Goal: Task Accomplishment & Management: Manage account settings

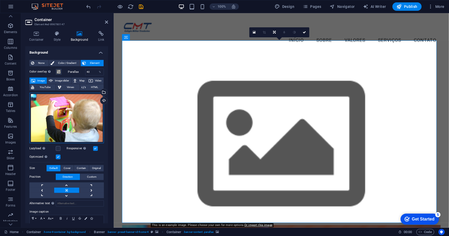
click at [71, 121] on div "Drag files here, click to choose files or select files from Files or our free s…" at bounding box center [66, 118] width 74 height 51
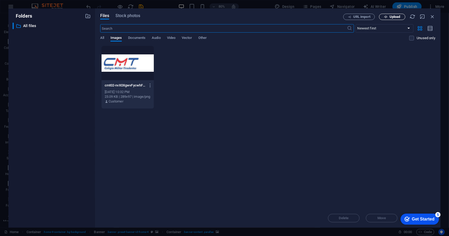
click at [392, 17] on span "Upload" at bounding box center [395, 16] width 11 height 3
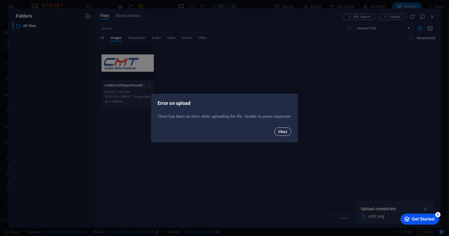
click at [284, 132] on span "Okay" at bounding box center [283, 132] width 9 height 4
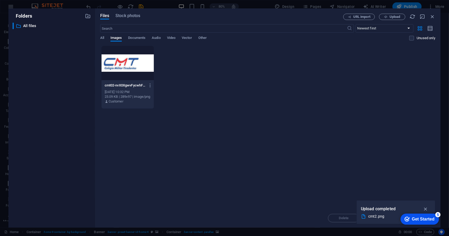
drag, startPoint x: 445, startPoint y: 181, endPoint x: 330, endPoint y: 172, distance: 115.9
click at [444, 148] on div "Folders ​ All files All files Files Stock photos URL import Upload ​ Newest fir…" at bounding box center [224, 118] width 449 height 236
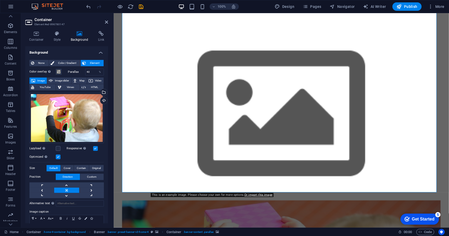
scroll to position [53, 0]
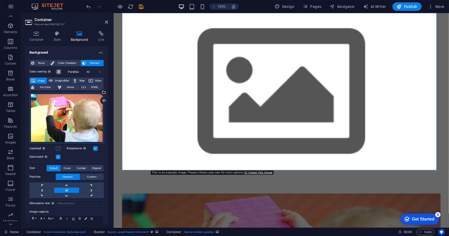
click at [74, 121] on div "Drag files here, click to choose files or select files from Files or our free s…" at bounding box center [66, 118] width 74 height 51
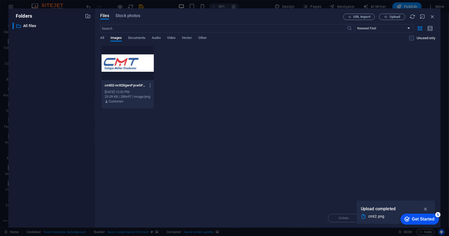
click at [391, 210] on p "Upload completed" at bounding box center [378, 209] width 35 height 7
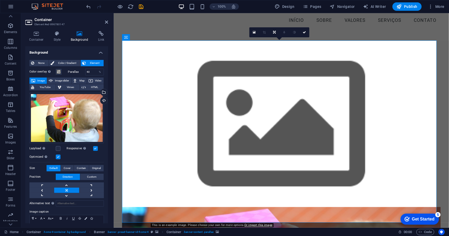
scroll to position [0, 0]
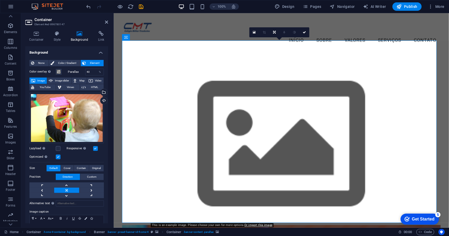
drag, startPoint x: 561, startPoint y: 207, endPoint x: 446, endPoint y: 143, distance: 132.2
click at [442, 115] on figure at bounding box center [281, 144] width 336 height 183
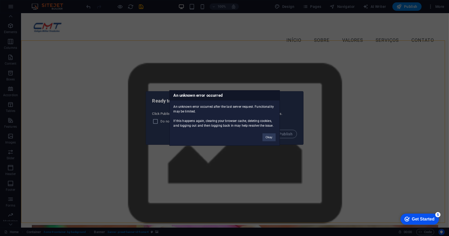
click at [428, 181] on div "An unknown error occurred An unknown error occurred after the last server reque…" at bounding box center [224, 118] width 449 height 236
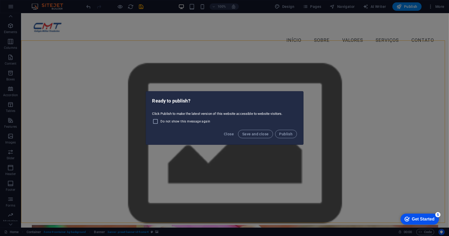
drag, startPoint x: 447, startPoint y: 211, endPoint x: 440, endPoint y: 152, distance: 59.1
drag, startPoint x: 428, startPoint y: 218, endPoint x: 478, endPoint y: 297, distance: 93.4
click at [427, 218] on div "Get Started" at bounding box center [423, 219] width 23 height 5
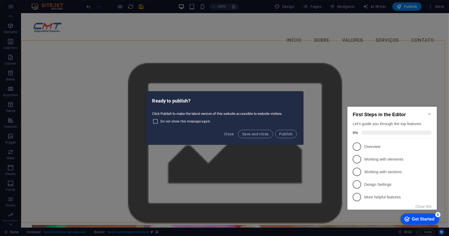
click at [430, 114] on icon "Minimize checklist" at bounding box center [429, 114] width 4 height 4
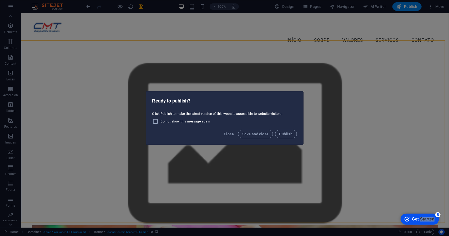
drag, startPoint x: 418, startPoint y: 217, endPoint x: 442, endPoint y: 197, distance: 30.1
click html "checkmark Get Started 5 First Steps in the Editor Let's guide you through the t…"
click at [149, 104] on div "Ready to publish?" at bounding box center [224, 101] width 157 height 18
click at [227, 135] on span "Close" at bounding box center [229, 134] width 10 height 4
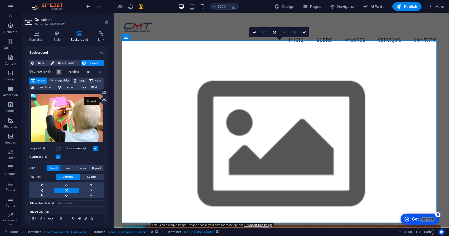
click at [103, 100] on div "Upload" at bounding box center [103, 101] width 8 height 8
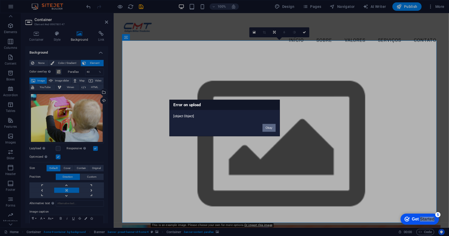
click at [269, 127] on button "Okay" at bounding box center [269, 128] width 13 height 8
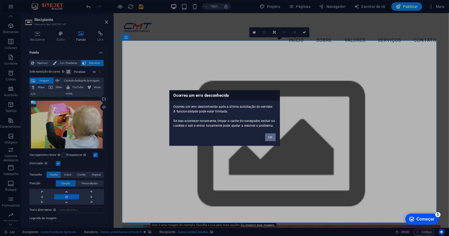
click at [272, 138] on font "OK" at bounding box center [270, 137] width 4 height 3
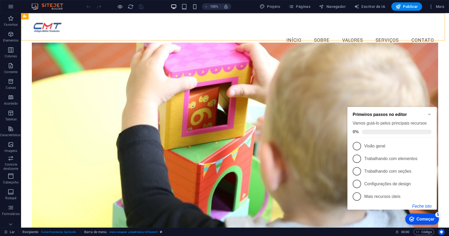
click at [426, 206] on font "Feche isto" at bounding box center [421, 206] width 19 height 4
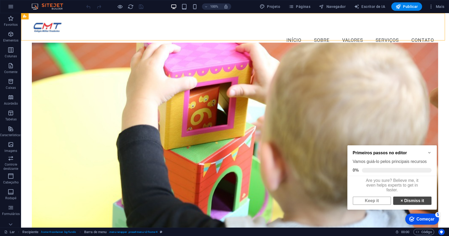
click at [404, 205] on link "× Dismiss it" at bounding box center [412, 201] width 38 height 8
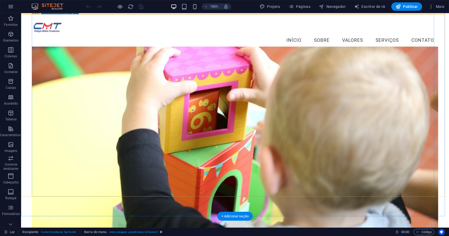
scroll to position [26, 0]
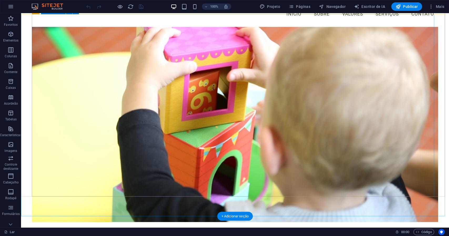
click at [115, 68] on figure at bounding box center [235, 125] width 407 height 196
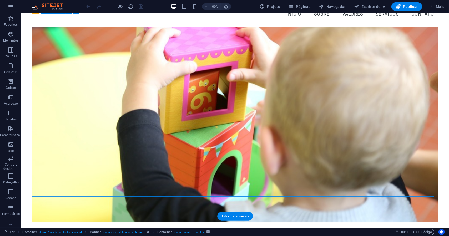
click at [115, 68] on figure at bounding box center [235, 125] width 407 height 196
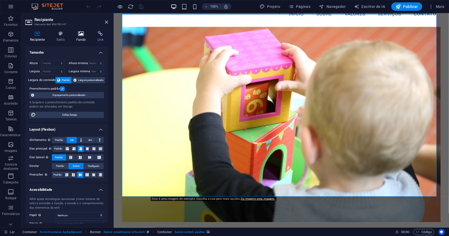
click at [82, 36] on icon at bounding box center [81, 33] width 19 height 5
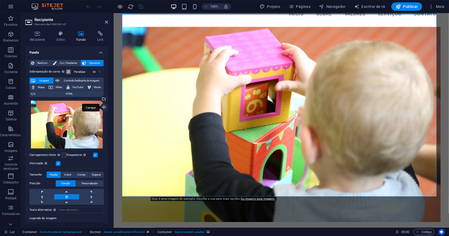
click at [103, 107] on div "Carregar" at bounding box center [103, 108] width 8 height 8
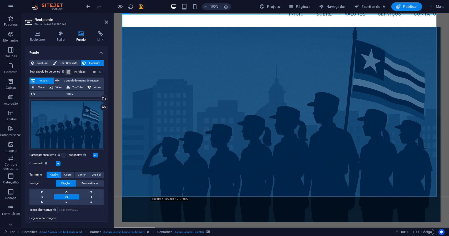
click at [412, 8] on font "Publicar" at bounding box center [410, 6] width 15 height 4
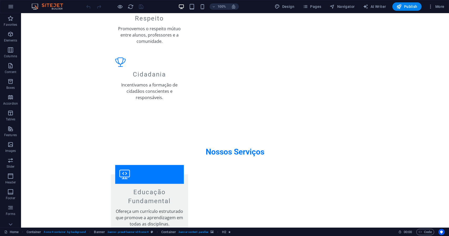
scroll to position [675, 0]
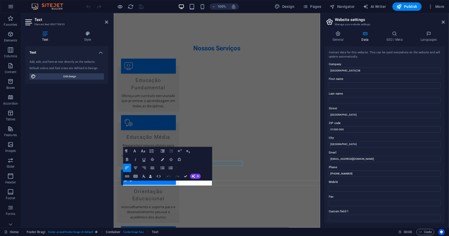
scroll to position [673, 0]
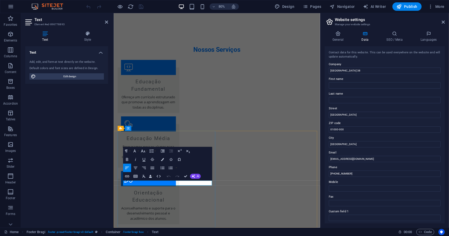
drag, startPoint x: 492, startPoint y: 83, endPoint x: 342, endPoint y: 84, distance: 150.5
click at [378, 71] on input "Colégio Militar Tiradentes Unidade 38" at bounding box center [385, 71] width 112 height 6
type input "C"
type input "Colégio Militar Tiradentes XXVII"
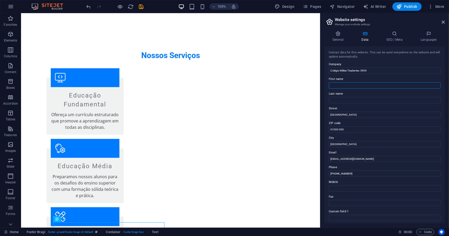
click at [351, 86] on input "First name" at bounding box center [385, 85] width 112 height 6
type input "(Centro de Ensino Erasmo Dias"
click at [364, 100] on input "Last name" at bounding box center [385, 100] width 112 height 6
click at [360, 114] on input "Rua dos Estudantes" at bounding box center [385, 115] width 112 height 6
drag, startPoint x: 381, startPoint y: 127, endPoint x: 318, endPoint y: 113, distance: 64.4
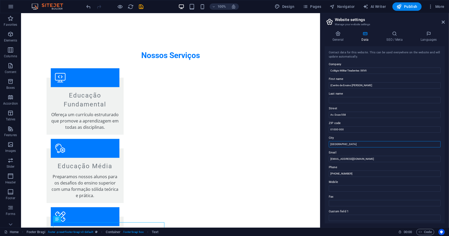
drag, startPoint x: 367, startPoint y: 158, endPoint x: 317, endPoint y: 144, distance: 51.8
click at [354, 115] on input "Av. Doze 558" at bounding box center [385, 115] width 112 height 6
type input "Av. Doze 558, [GEOGRAPHIC_DATA]"
drag, startPoint x: 371, startPoint y: 157, endPoint x: 318, endPoint y: 142, distance: 54.9
type input "Paço do Muliar MA"
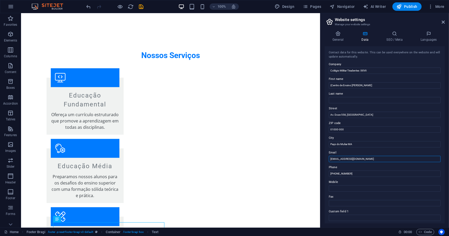
drag, startPoint x: 387, startPoint y: 172, endPoint x: 319, endPoint y: 155, distance: 70.8
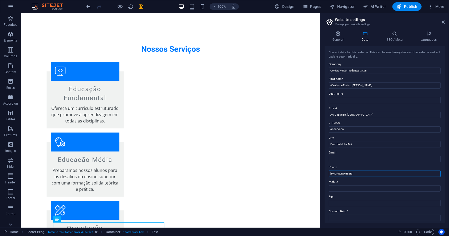
drag, startPoint x: 378, startPoint y: 187, endPoint x: 316, endPoint y: 173, distance: 64.1
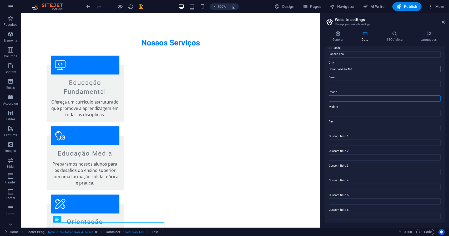
scroll to position [0, 0]
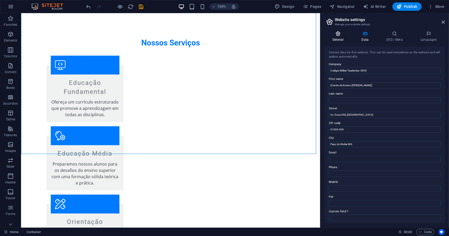
click at [340, 36] on icon at bounding box center [338, 33] width 27 height 5
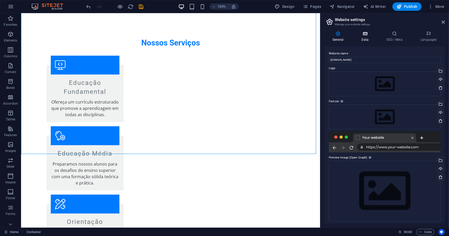
click at [363, 36] on icon at bounding box center [365, 33] width 23 height 5
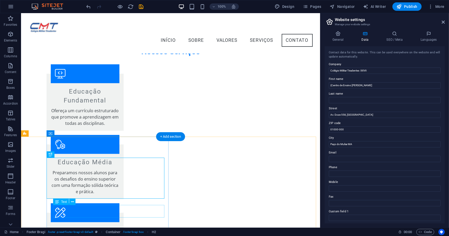
scroll to position [621, 0]
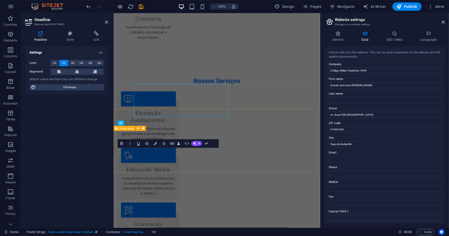
scroll to position [673, 0]
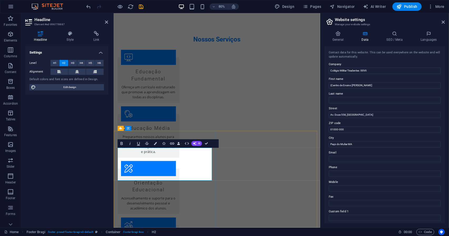
drag, startPoint x: 370, startPoint y: 70, endPoint x: 325, endPoint y: 70, distance: 44.5
click at [325, 70] on div "Contact data for this website. This can be used everywhere on the website and w…" at bounding box center [385, 134] width 120 height 177
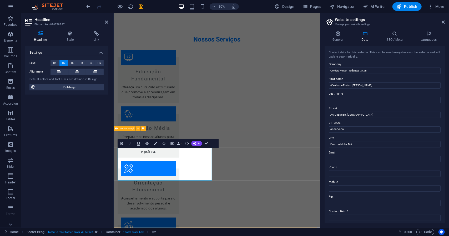
drag, startPoint x: 166, startPoint y: 215, endPoint x: 115, endPoint y: 184, distance: 59.9
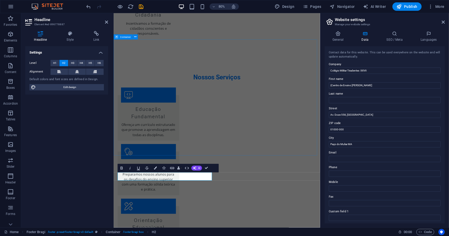
scroll to position [0, 1]
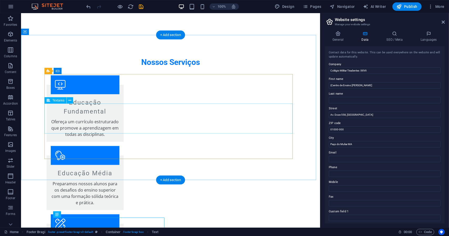
scroll to position [644, 0]
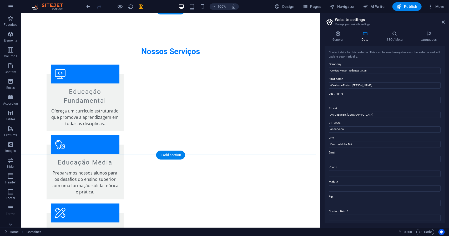
scroll to position [644, 0]
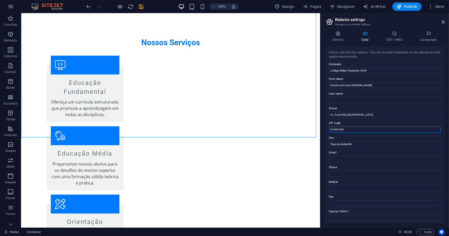
drag, startPoint x: 344, startPoint y: 130, endPoint x: 322, endPoint y: 128, distance: 22.2
click at [322, 128] on div "General Data SEO / Meta Languages Website name cmt38pacodolumiar.com.br Logo Dr…" at bounding box center [385, 127] width 129 height 201
type input "65130-000"
click at [413, 7] on span "Publish" at bounding box center [407, 6] width 21 height 5
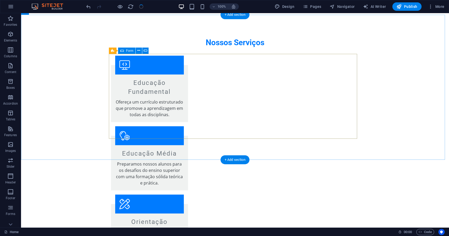
scroll to position [644, 0]
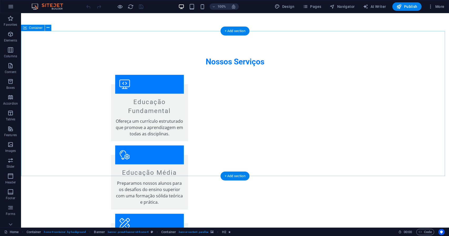
scroll to position [644, 0]
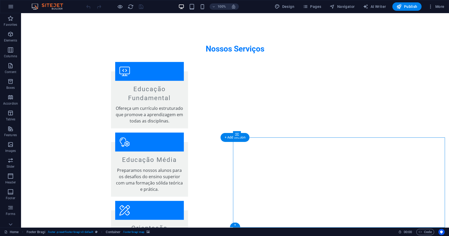
select select "px"
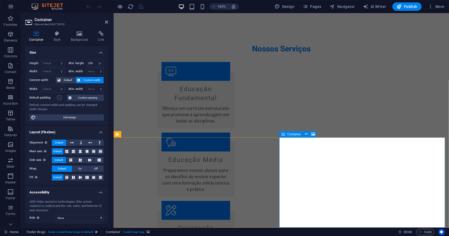
click at [306, 134] on icon at bounding box center [306, 135] width 3 height 6
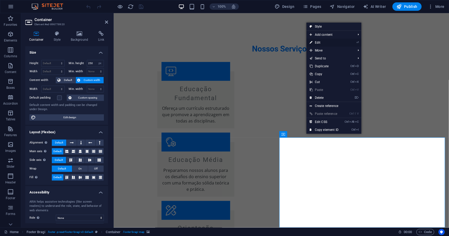
click at [321, 43] on link "⏎ Edit" at bounding box center [324, 43] width 35 height 8
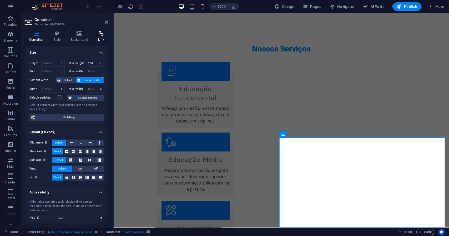
click at [99, 38] on h4 "Link" at bounding box center [101, 36] width 14 height 11
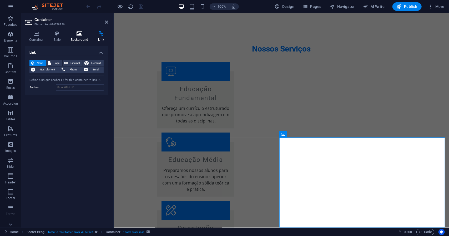
click at [82, 38] on h4 "Background" at bounding box center [81, 36] width 28 height 11
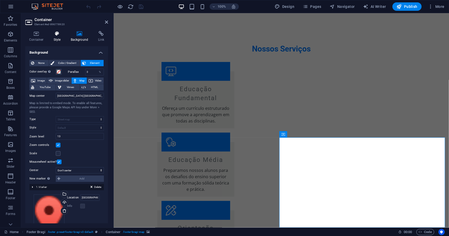
click at [61, 38] on h4 "Style" at bounding box center [58, 36] width 17 height 11
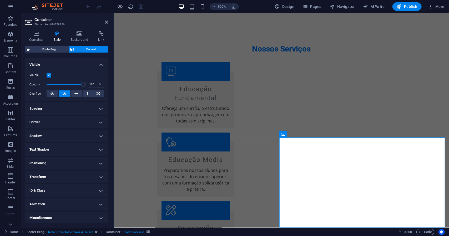
scroll to position [56, 0]
click at [98, 163] on h4 "Positioning" at bounding box center [66, 163] width 83 height 13
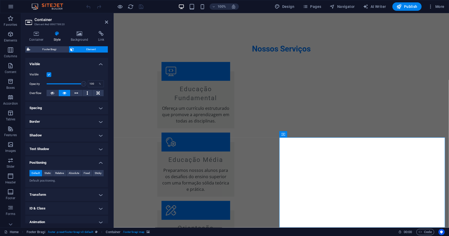
click at [92, 184] on div "Default Static Relative Absolute Fixed Sticky Z-Index Sets the order of the ele…" at bounding box center [66, 177] width 83 height 22
click at [99, 163] on h4 "Positioning" at bounding box center [66, 161] width 83 height 9
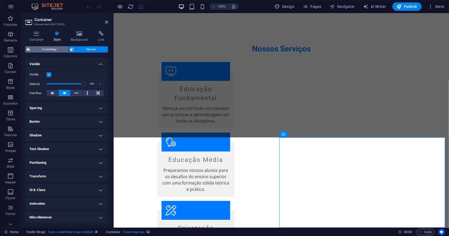
click at [56, 49] on span "Footer Bragi" at bounding box center [49, 49] width 35 height 6
select select "%"
select select "rem"
select select "px"
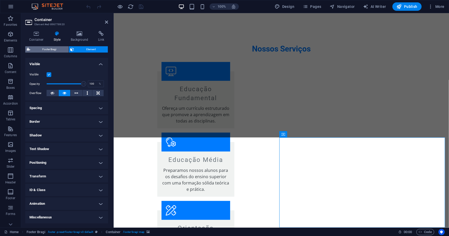
select select "rem"
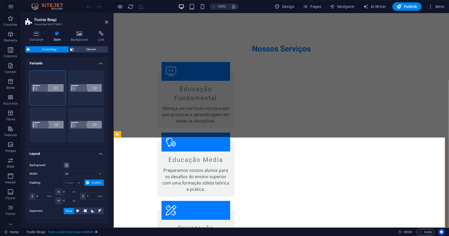
click at [56, 35] on icon at bounding box center [57, 33] width 15 height 5
click at [34, 36] on icon at bounding box center [36, 33] width 22 height 5
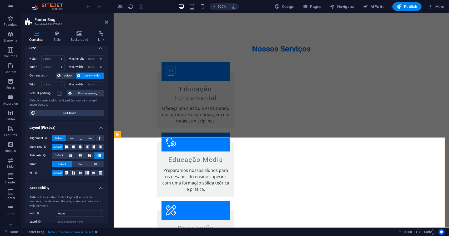
scroll to position [0, 0]
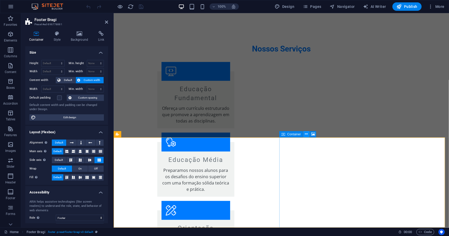
click at [307, 135] on icon at bounding box center [306, 135] width 3 height 6
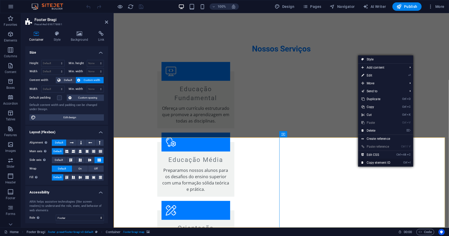
click at [381, 162] on link "Ctrl I Copy element ID" at bounding box center [375, 163] width 35 height 8
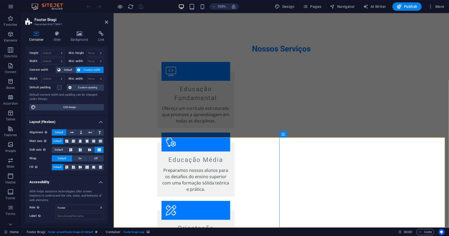
scroll to position [35, 0]
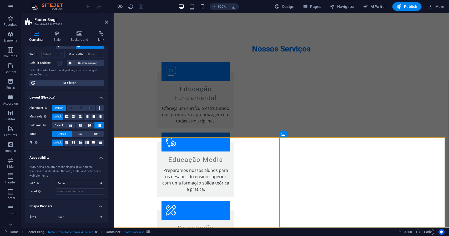
click at [100, 183] on select "None Alert Article Banner Comment Complementary Dialog Footer Header Marquee Pr…" at bounding box center [80, 183] width 48 height 6
click at [100, 217] on select "None Triangle Square Diagonal Polygon 1 Polygon 2 Zigzag Multiple Zigzags Waves…" at bounding box center [80, 217] width 48 height 6
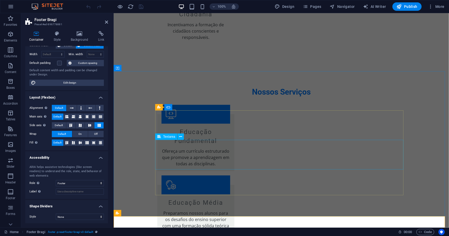
scroll to position [644, 0]
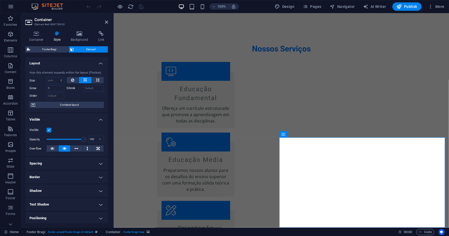
click at [53, 24] on h3 "Element #ed-896778920" at bounding box center [65, 24] width 63 height 5
click at [95, 50] on span "Element" at bounding box center [91, 49] width 31 height 6
click at [89, 49] on span "Element" at bounding box center [91, 49] width 31 height 6
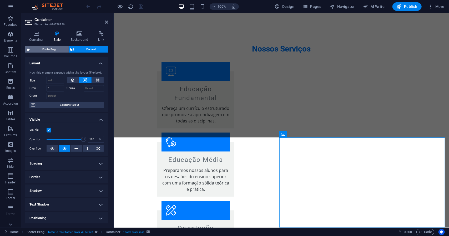
click at [56, 49] on span "Footer Bragi" at bounding box center [49, 49] width 35 height 6
select select "%"
select select "rem"
select select "px"
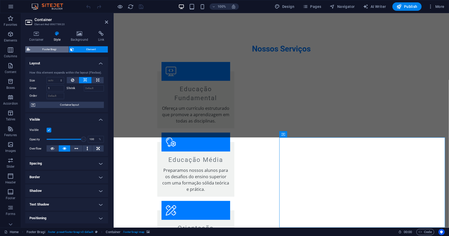
select select "rem"
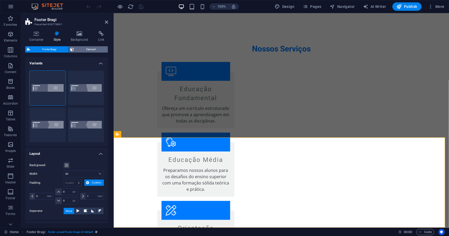
click at [85, 50] on span "Element" at bounding box center [91, 49] width 31 height 6
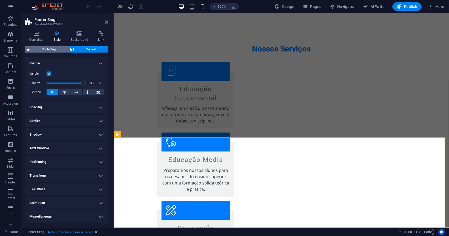
click at [48, 48] on span "Footer Bragi" at bounding box center [49, 49] width 35 height 6
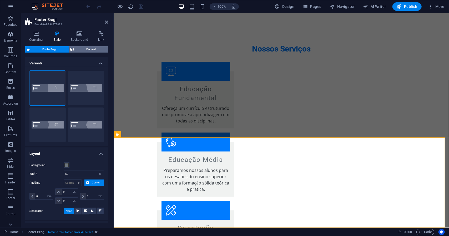
click at [90, 49] on span "Element" at bounding box center [91, 49] width 31 height 6
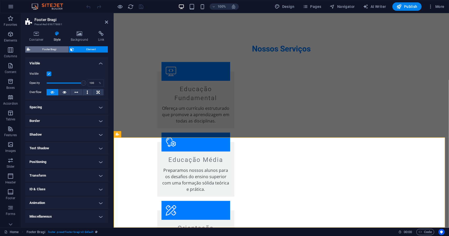
click at [54, 47] on span "Footer Bragi" at bounding box center [49, 49] width 35 height 6
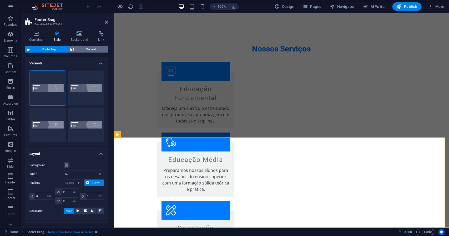
click at [96, 49] on span "Element" at bounding box center [91, 49] width 31 height 6
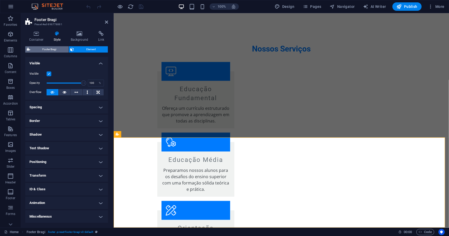
click at [56, 48] on span "Footer Bragi" at bounding box center [49, 49] width 35 height 6
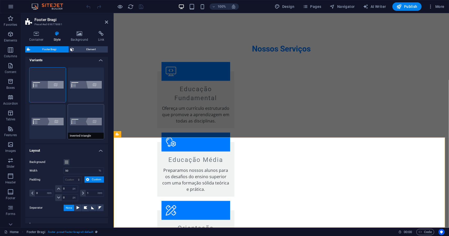
scroll to position [0, 0]
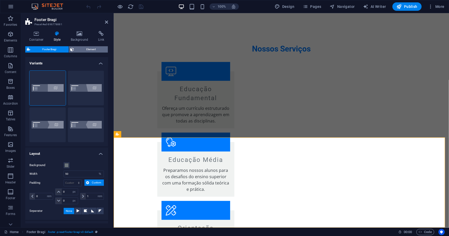
click at [84, 49] on span "Element" at bounding box center [91, 49] width 31 height 6
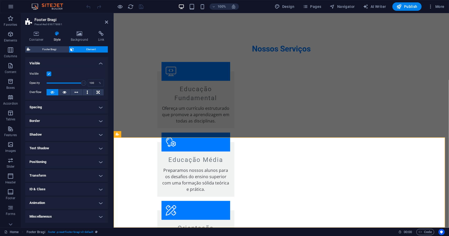
click at [99, 110] on h4 "Spacing" at bounding box center [66, 107] width 83 height 13
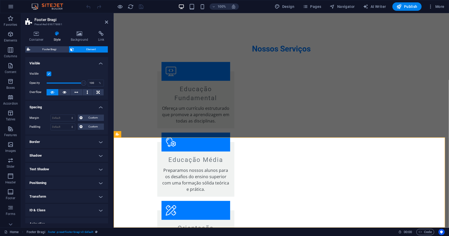
click at [100, 143] on h4 "Border" at bounding box center [66, 142] width 83 height 13
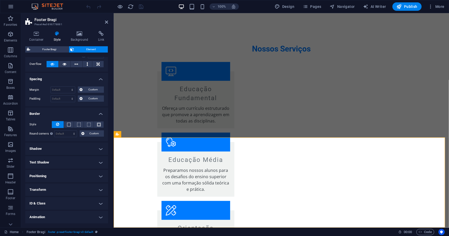
scroll to position [41, 0]
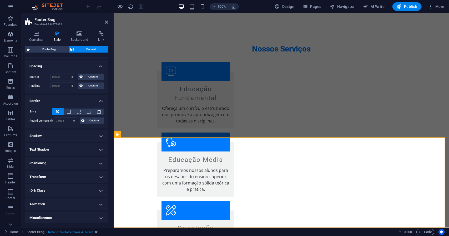
click at [101, 148] on h4 "Text Shadow" at bounding box center [66, 149] width 83 height 13
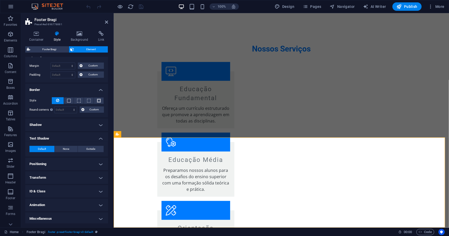
scroll to position [53, 0]
click at [99, 163] on h4 "Positioning" at bounding box center [66, 163] width 83 height 13
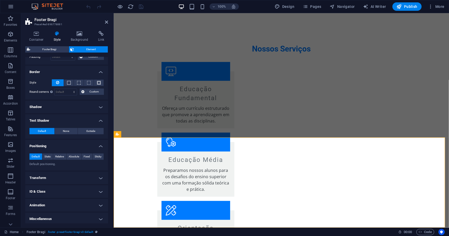
scroll to position [71, 0]
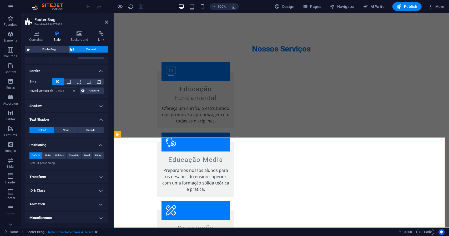
drag, startPoint x: 376, startPoint y: 175, endPoint x: 336, endPoint y: 176, distance: 40.0
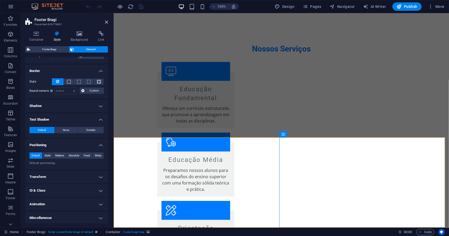
drag, startPoint x: 558, startPoint y: 152, endPoint x: 447, endPoint y: 65, distance: 141.6
drag, startPoint x: 562, startPoint y: 133, endPoint x: 447, endPoint y: 90, distance: 123.1
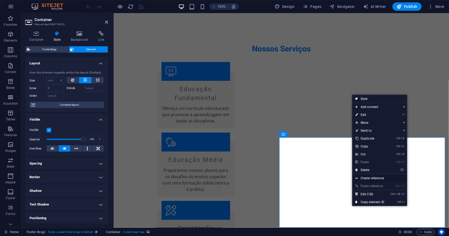
click at [376, 178] on link "Create reference" at bounding box center [379, 178] width 55 height 8
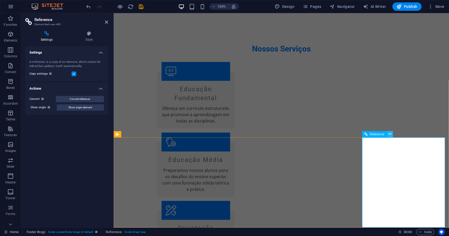
click at [390, 134] on icon at bounding box center [390, 135] width 3 height 6
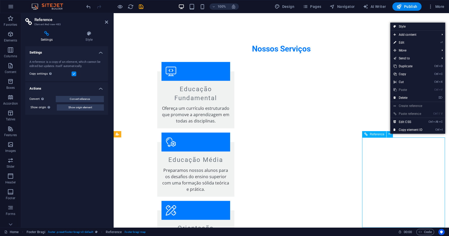
drag, startPoint x: 391, startPoint y: 147, endPoint x: 390, endPoint y: 158, distance: 10.8
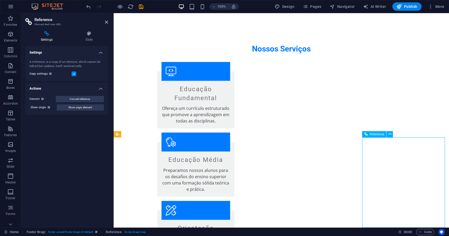
drag, startPoint x: 397, startPoint y: 172, endPoint x: 418, endPoint y: 192, distance: 28.3
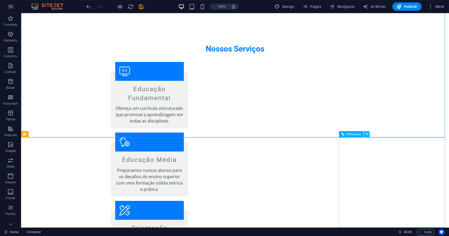
click at [368, 135] on icon at bounding box center [367, 135] width 3 height 6
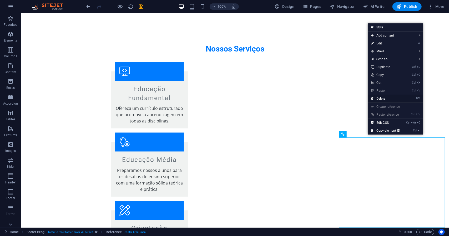
click at [383, 99] on link "⌦ Delete" at bounding box center [385, 99] width 35 height 8
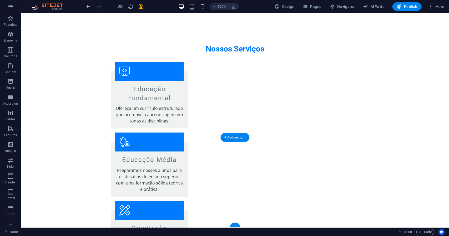
drag, startPoint x: 350, startPoint y: 174, endPoint x: 347, endPoint y: 189, distance: 15.6
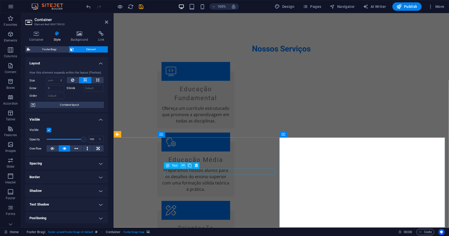
click at [183, 166] on icon at bounding box center [183, 166] width 3 height 6
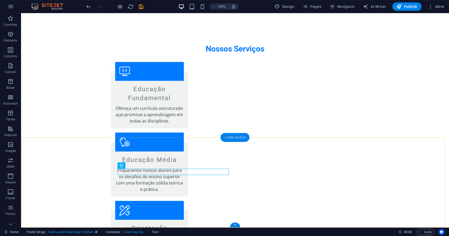
click at [228, 138] on div "+ Add section" at bounding box center [235, 137] width 29 height 9
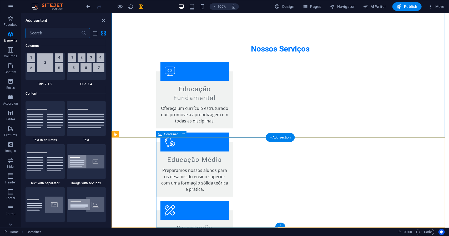
scroll to position [921, 0]
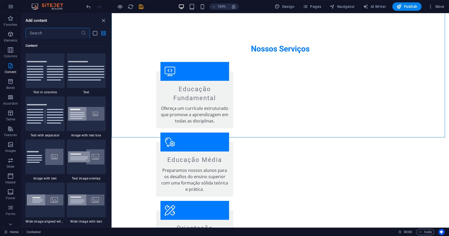
click at [66, 33] on input "text" at bounding box center [54, 33] width 56 height 11
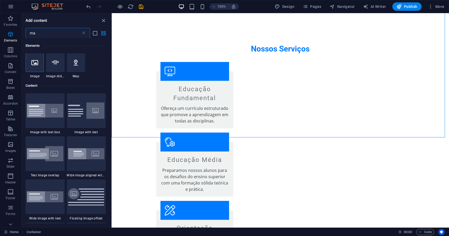
scroll to position [0, 0]
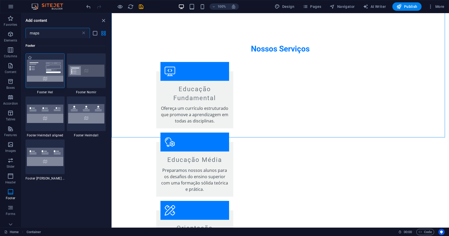
type input "maps"
click at [53, 81] on img at bounding box center [45, 71] width 37 height 22
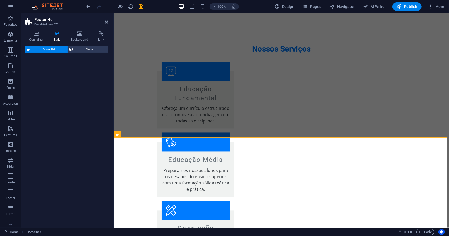
select select "%"
select select "rem"
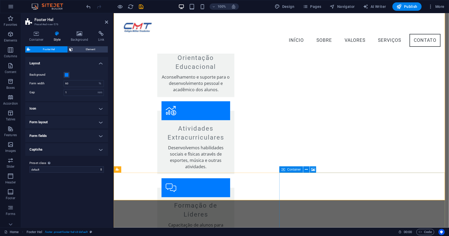
scroll to position [799, 0]
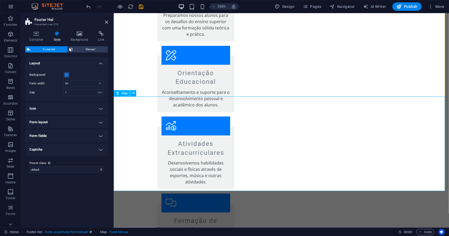
scroll to position [827, 0]
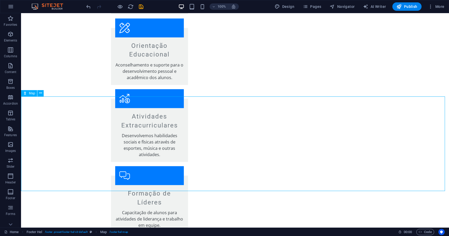
drag, startPoint x: 30, startPoint y: 182, endPoint x: 159, endPoint y: 178, distance: 129.6
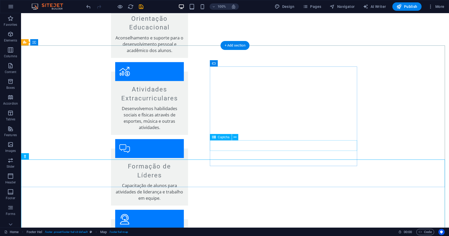
scroll to position [854, 0]
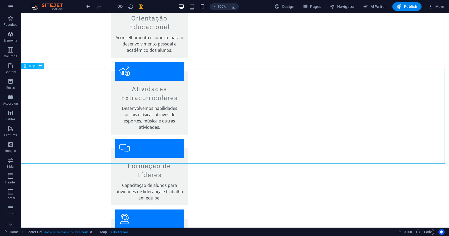
click at [41, 66] on icon at bounding box center [40, 66] width 3 height 6
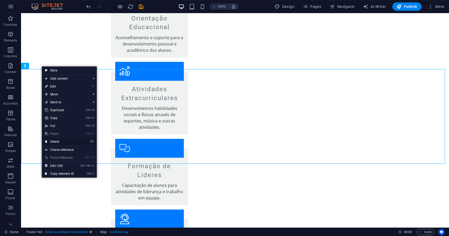
click at [60, 143] on link "⌦ Delete" at bounding box center [59, 142] width 35 height 8
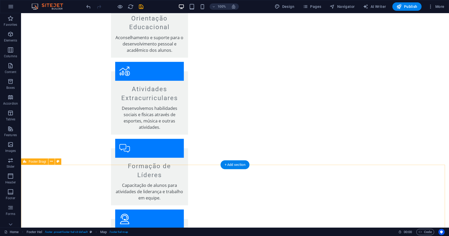
scroll to position [786, 0]
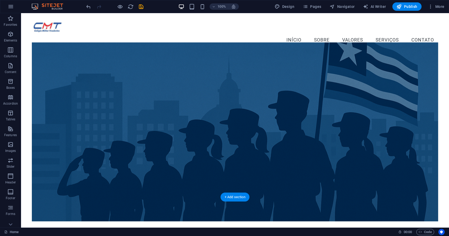
scroll to position [0, 0]
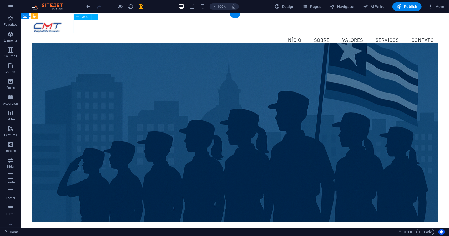
click at [415, 34] on nav "Início Sobre Valores Serviços Contato" at bounding box center [235, 40] width 407 height 13
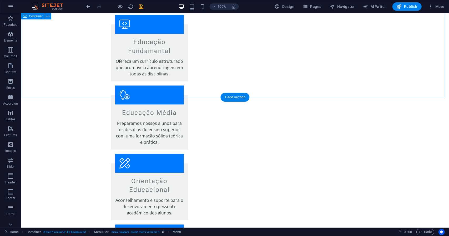
scroll to position [786, 0]
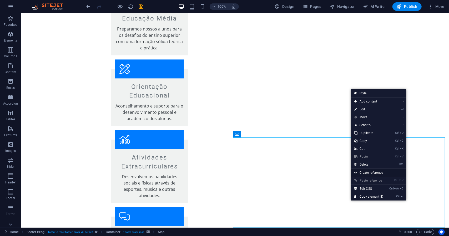
click at [368, 173] on link "Create reference" at bounding box center [378, 173] width 55 height 8
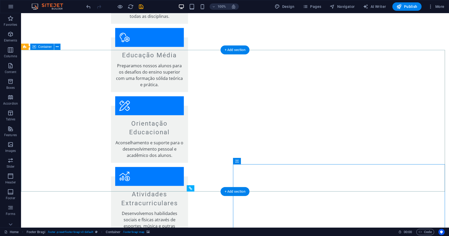
scroll to position [733, 0]
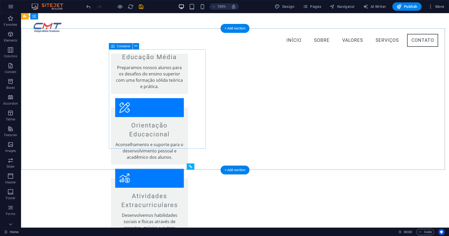
scroll to position [732, 0]
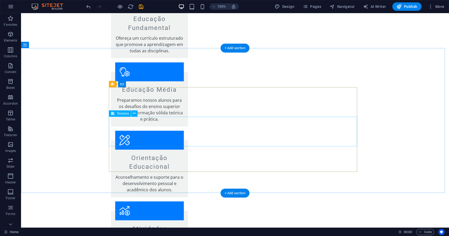
scroll to position [711, 0]
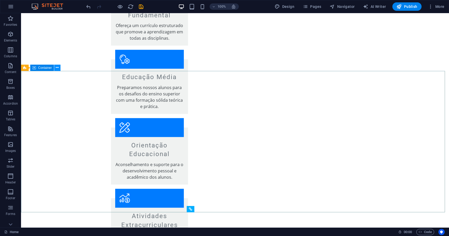
click at [57, 68] on icon at bounding box center [57, 68] width 3 height 6
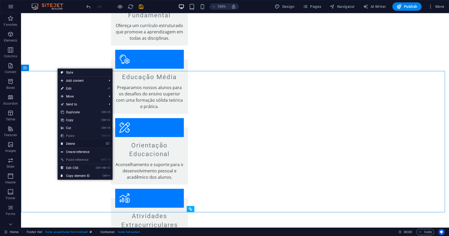
click at [75, 144] on link "⌦ Delete" at bounding box center [75, 144] width 35 height 8
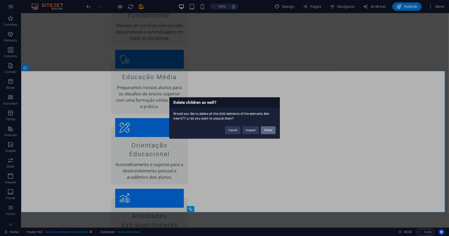
click at [269, 131] on button "Delete" at bounding box center [268, 131] width 15 height 8
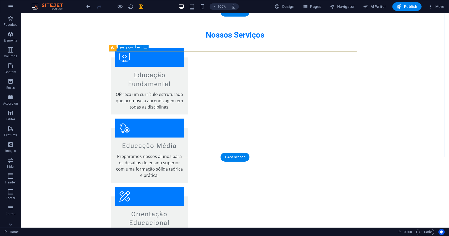
scroll to position [658, 0]
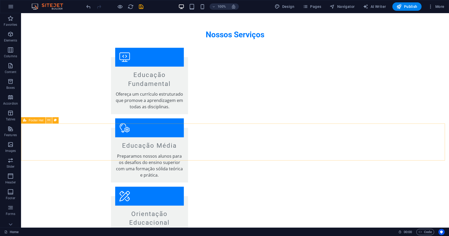
click at [49, 120] on icon at bounding box center [49, 121] width 3 height 6
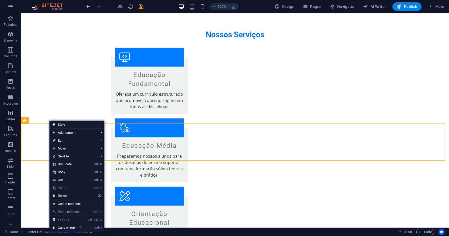
click at [66, 196] on link "⌦ Delete" at bounding box center [66, 196] width 35 height 8
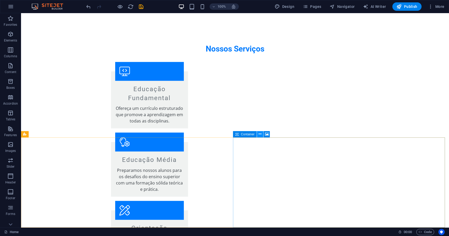
click at [260, 135] on icon at bounding box center [260, 135] width 3 height 6
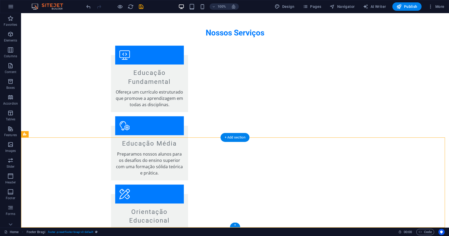
drag, startPoint x: 196, startPoint y: 176, endPoint x: 286, endPoint y: 178, distance: 90.1
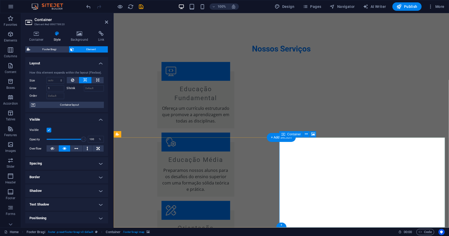
click at [39, 34] on icon at bounding box center [36, 33] width 22 height 5
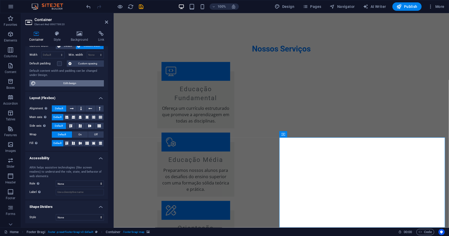
scroll to position [35, 0]
click at [99, 182] on select "None Alert Article Banner Comment Complementary Dialog Footer Header Marquee Pr…" at bounding box center [80, 183] width 48 height 6
click at [11, 8] on icon "button" at bounding box center [11, 6] width 6 height 6
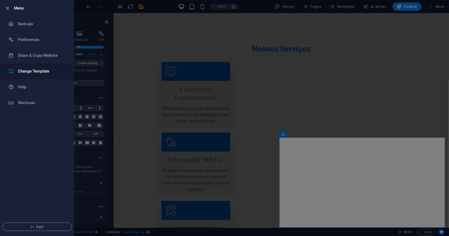
click at [44, 73] on h6 "Change Template" at bounding box center [42, 71] width 49 height 6
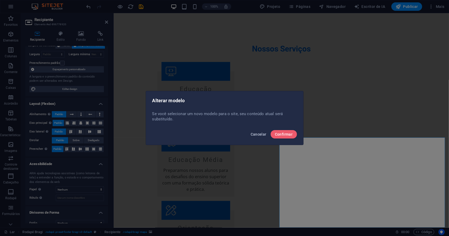
click at [260, 136] on font "Cancelar" at bounding box center [259, 134] width 16 height 4
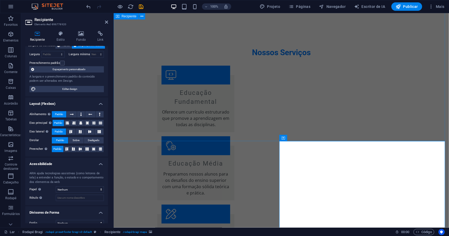
scroll to position [644, 0]
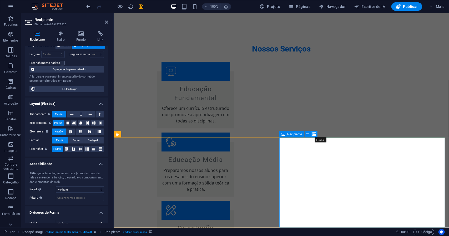
click at [316, 135] on icon at bounding box center [315, 135] width 4 height 6
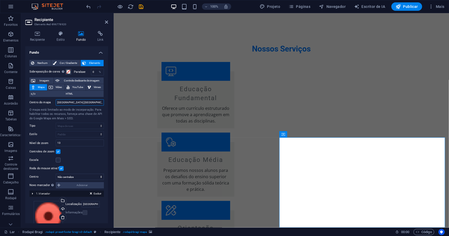
type textarea "Ru"
drag, startPoint x: 56, startPoint y: 102, endPoint x: 53, endPoint y: 102, distance: 3.7
click at [53, 102] on div "Centro do mapa Rua dos Estudantes, 01000-000 São Paulo" at bounding box center [66, 102] width 74 height 6
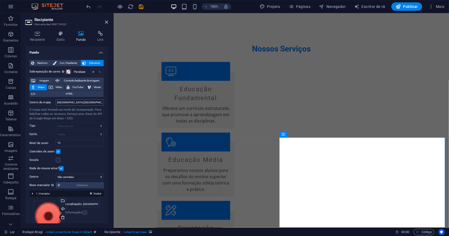
drag, startPoint x: 81, startPoint y: 102, endPoint x: 46, endPoint y: 103, distance: 34.8
click at [46, 103] on div "Centro do mapa Rua dos Estudantes, 01000-000 São Paulo" at bounding box center [66, 102] width 74 height 6
drag, startPoint x: 62, startPoint y: 103, endPoint x: 55, endPoint y: 102, distance: 6.4
click at [56, 102] on div "Centro do mapa Rua doze, 01000-000 São Paulo" at bounding box center [66, 102] width 74 height 6
click at [67, 102] on input "Av. doze, 01000-000 São Paulo" at bounding box center [80, 102] width 48 height 6
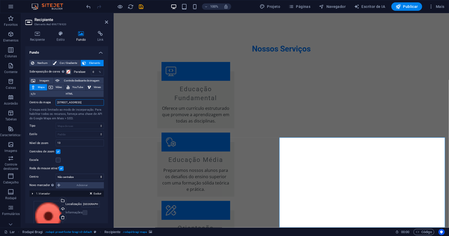
drag, startPoint x: 81, startPoint y: 102, endPoint x: 73, endPoint y: 102, distance: 7.1
click at [73, 102] on input "Av. doze 558, 01000-000 São Paulo" at bounding box center [80, 102] width 48 height 6
drag, startPoint x: 99, startPoint y: 102, endPoint x: 92, endPoint y: 103, distance: 7.4
click at [92, 103] on input "Av. doze 558, 65130-000 São Paulo" at bounding box center [80, 102] width 48 height 6
click at [99, 101] on input "Av. doze 558, 65130-000 São Paulo" at bounding box center [80, 102] width 48 height 6
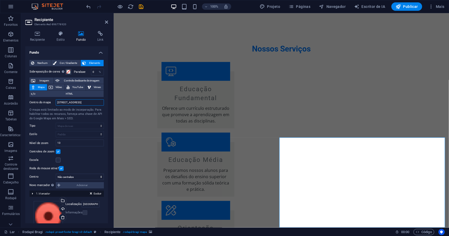
click at [95, 102] on input "Av. doze 558, 65130-000 São Paulo" at bounding box center [80, 102] width 48 height 6
drag, startPoint x: 98, startPoint y: 103, endPoint x: 87, endPoint y: 102, distance: 11.3
click at [87, 102] on input "Av. doze 558, 65130-000 São Paulo" at bounding box center [80, 102] width 48 height 6
click at [38, 102] on font "Centro do mapa" at bounding box center [39, 102] width 21 height 3
click at [56, 102] on input "Av. doze 558, 65130-000 Paço do Lumiar" at bounding box center [80, 102] width 48 height 6
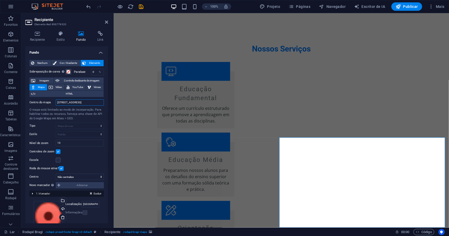
drag, startPoint x: 63, startPoint y: 102, endPoint x: 45, endPoint y: 100, distance: 18.2
click at [45, 100] on div "Centro do mapa Av. doze 558, 65130-000 Paço do Lumiar" at bounding box center [66, 102] width 74 height 6
click at [92, 102] on input "Av. doze 558, 65130-000 Paço do Lumiar" at bounding box center [80, 102] width 48 height 6
type input "Av. doze 558, 65130-000 Paço do Lumiar ma"
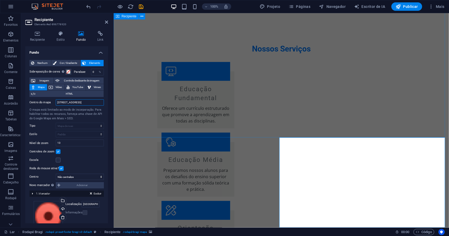
drag, startPoint x: 171, startPoint y: 115, endPoint x: 119, endPoint y: 103, distance: 53.4
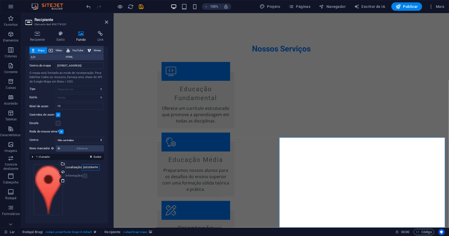
scroll to position [0, 35]
drag, startPoint x: 197, startPoint y: 181, endPoint x: 133, endPoint y: 168, distance: 64.6
click at [83, 168] on input "Rua dos Estudantes, 01000-000 São Paulo" at bounding box center [91, 167] width 18 height 6
type input "o"
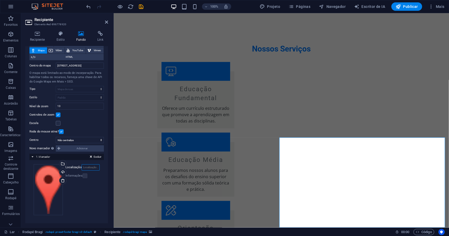
paste input "#ed-896778920"
type input "#"
drag, startPoint x: 56, startPoint y: 66, endPoint x: 105, endPoint y: 68, distance: 48.7
click at [105, 68] on div "Nenhum Cor / Gradiente Elemento Esticar o fundo para largura total Sobreposição…" at bounding box center [66, 121] width 83 height 205
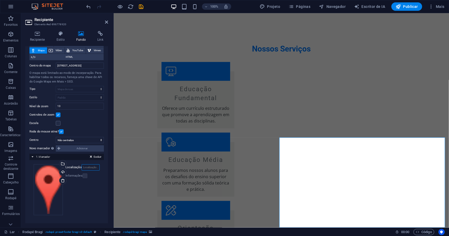
scroll to position [0, 0]
click at [87, 169] on input "Localização" at bounding box center [91, 167] width 18 height 6
paste input "Av. doze 558, 65130-000 Paço do Lumiar ma"
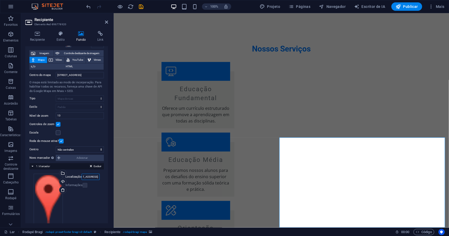
scroll to position [37, 0]
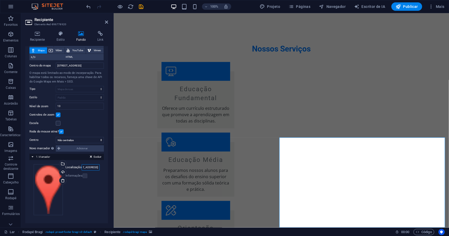
type input "Av. doze 558, 65130-000 Paço do Lumiar ma"
click at [97, 198] on div "Arraste os arquivos aqui, clique para escolher os arquivos ou selecione-os em A…" at bounding box center [67, 189] width 66 height 51
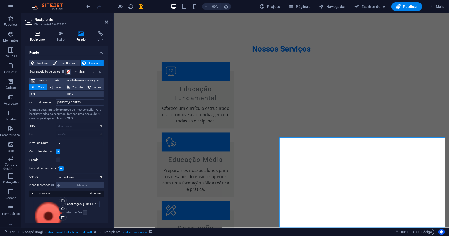
click at [40, 37] on h4 "Recipiente" at bounding box center [38, 36] width 27 height 11
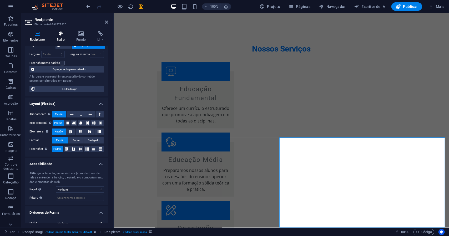
click at [63, 34] on icon at bounding box center [61, 33] width 18 height 5
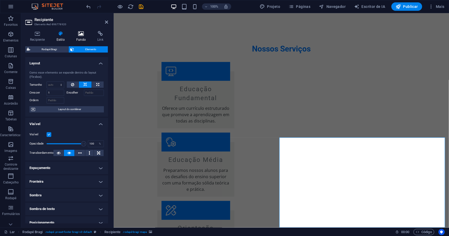
click at [79, 35] on icon at bounding box center [81, 33] width 19 height 5
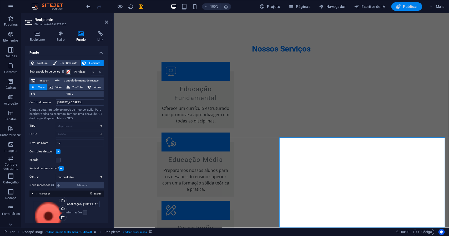
click at [413, 5] on font "Publicar" at bounding box center [410, 6] width 15 height 4
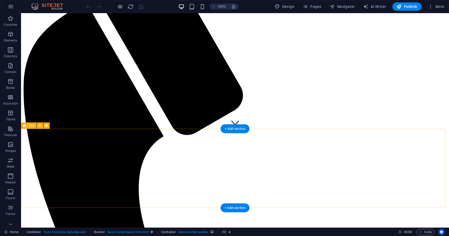
scroll to position [132, 0]
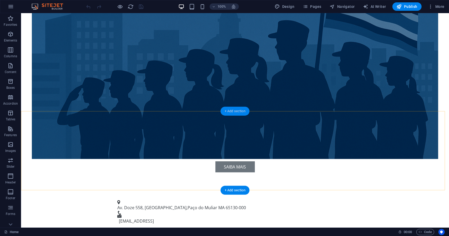
click at [239, 113] on div "+ Add section" at bounding box center [235, 111] width 29 height 9
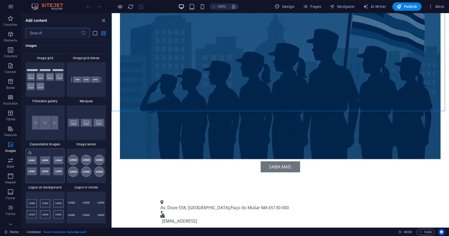
scroll to position [2790, 0]
click at [54, 159] on img at bounding box center [45, 165] width 37 height 19
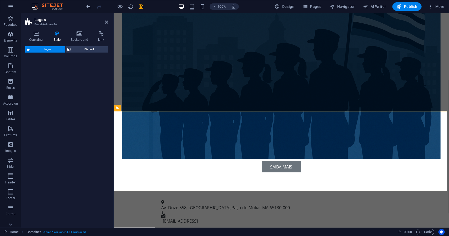
select select "rem"
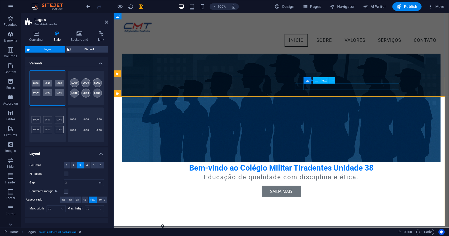
scroll to position [78, 0]
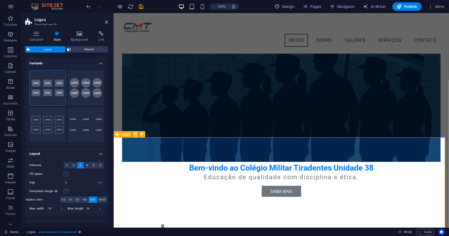
click at [136, 135] on icon at bounding box center [135, 135] width 3 height 6
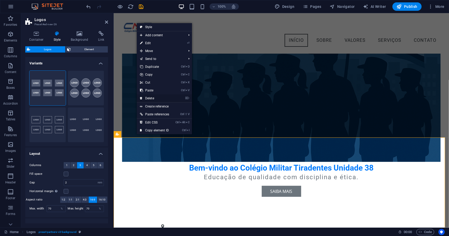
click at [150, 98] on link "⌦ Delete" at bounding box center [155, 98] width 36 height 8
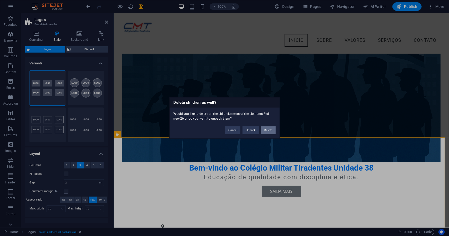
click at [267, 130] on button "Delete" at bounding box center [268, 131] width 15 height 8
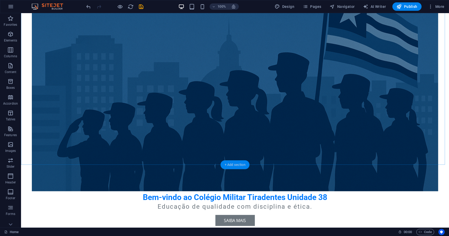
click at [234, 163] on div "+ Add section" at bounding box center [235, 165] width 29 height 9
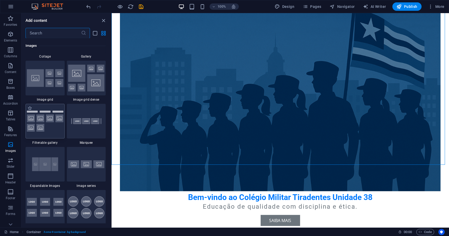
scroll to position [2746, 0]
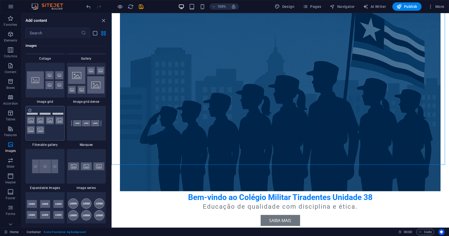
click at [48, 124] on img at bounding box center [45, 123] width 37 height 21
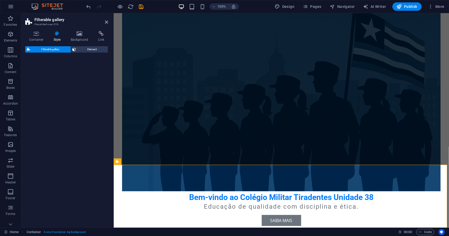
select select "rem"
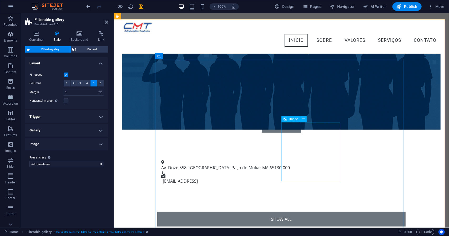
scroll to position [158, 0]
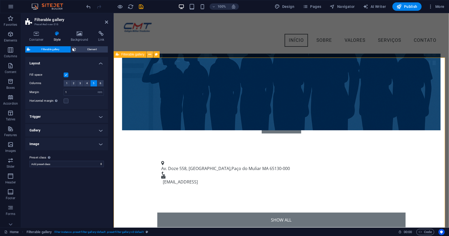
click at [149, 54] on icon at bounding box center [150, 55] width 3 height 6
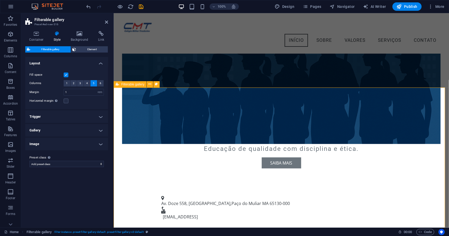
scroll to position [104, 0]
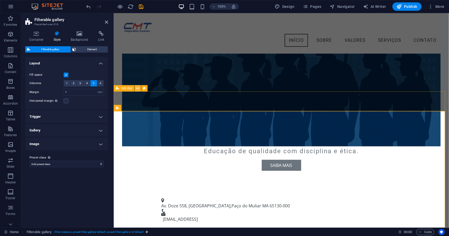
click at [138, 89] on icon at bounding box center [138, 89] width 3 height 6
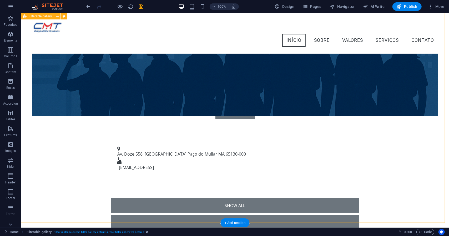
scroll to position [156, 0]
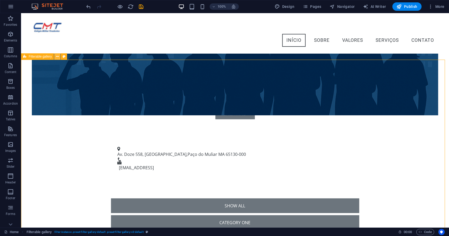
click at [57, 56] on icon at bounding box center [57, 57] width 3 height 6
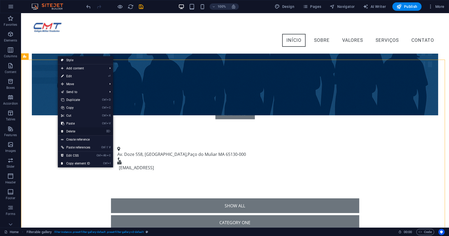
click at [73, 131] on link "⌦ Delete" at bounding box center [76, 132] width 36 height 8
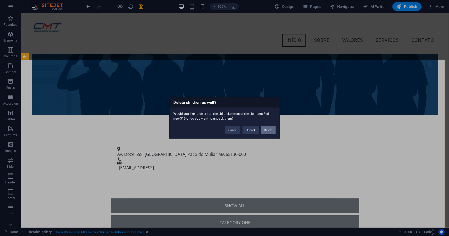
click at [268, 130] on button "Delete" at bounding box center [268, 131] width 15 height 8
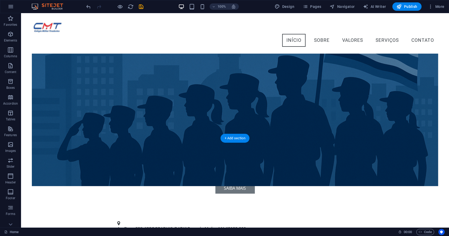
scroll to position [77, 0]
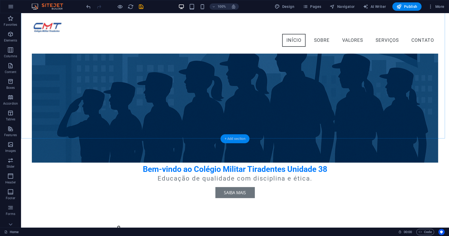
click at [240, 141] on div "+ Add section" at bounding box center [235, 138] width 29 height 9
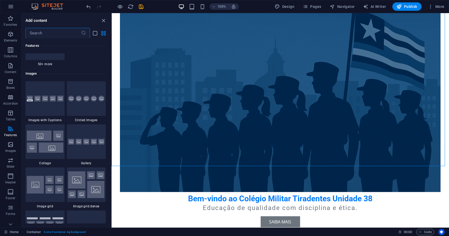
scroll to position [2658, 0]
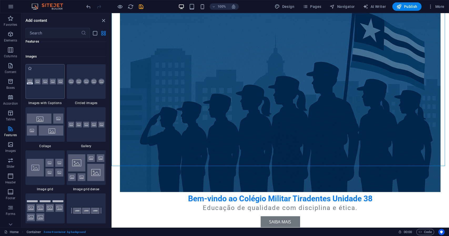
click at [46, 88] on div at bounding box center [45, 81] width 39 height 35
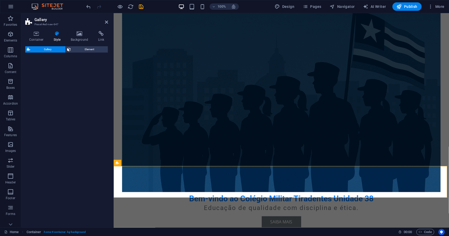
select select "rem"
select select "preset-gallery-v3-captions"
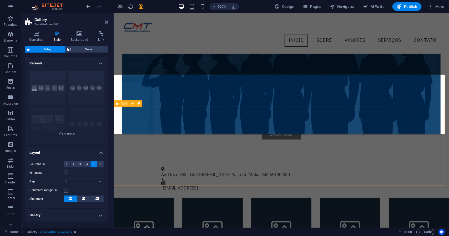
scroll to position [128, 0]
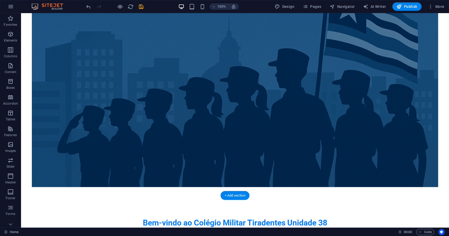
scroll to position [53, 0]
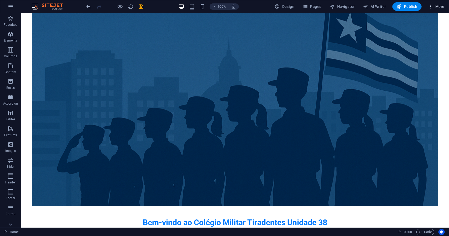
click at [429, 6] on icon "button" at bounding box center [430, 6] width 5 height 5
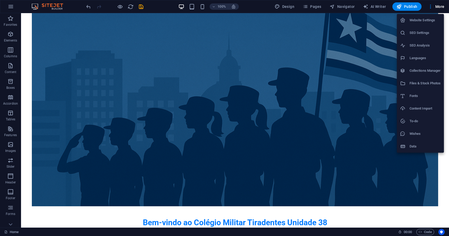
click at [362, 25] on div at bounding box center [224, 118] width 449 height 236
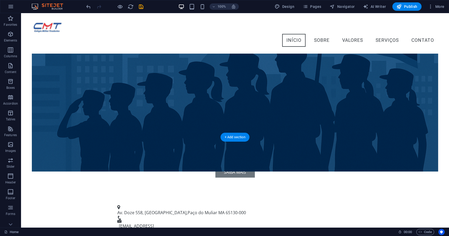
scroll to position [105, 0]
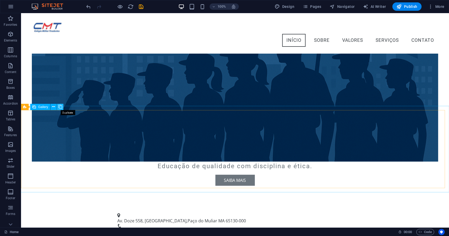
click at [61, 106] on icon at bounding box center [60, 107] width 4 height 6
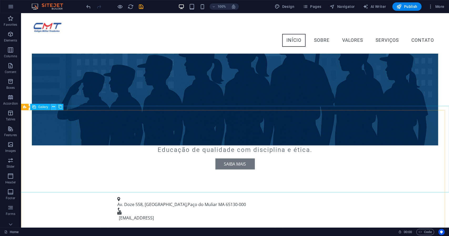
click at [55, 107] on icon at bounding box center [53, 107] width 3 height 6
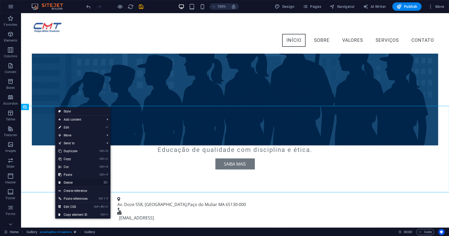
click at [69, 183] on link "⌦ Delete" at bounding box center [73, 183] width 36 height 8
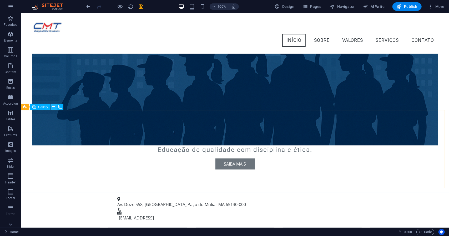
click at [54, 107] on icon at bounding box center [53, 107] width 3 height 6
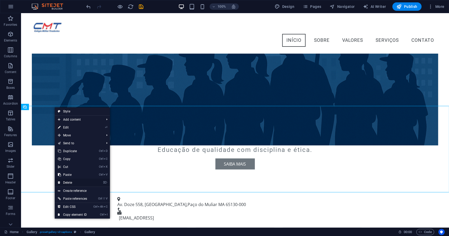
click at [66, 184] on link "⌦ Delete" at bounding box center [73, 183] width 36 height 8
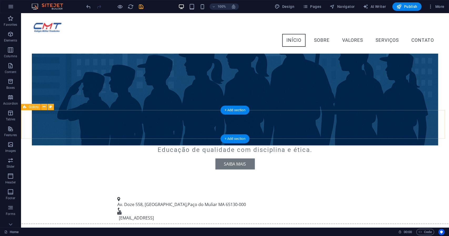
click at [45, 106] on icon at bounding box center [44, 107] width 3 height 6
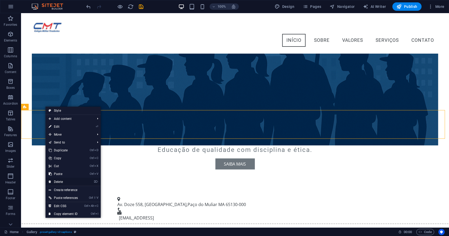
click at [60, 182] on link "⌦ Delete" at bounding box center [64, 182] width 36 height 8
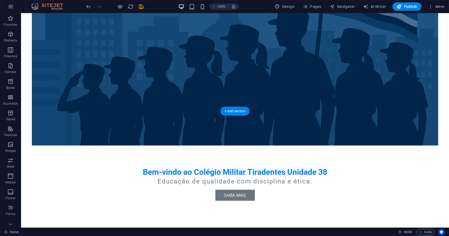
scroll to position [132, 0]
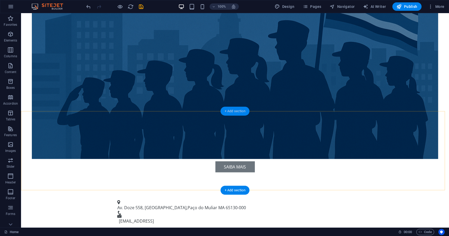
click at [233, 112] on div "+ Add section" at bounding box center [235, 111] width 29 height 9
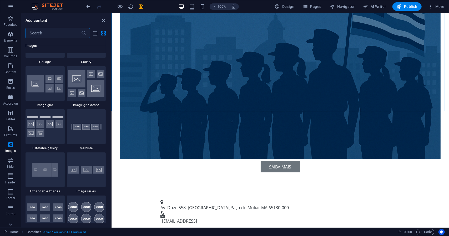
scroll to position [2732, 0]
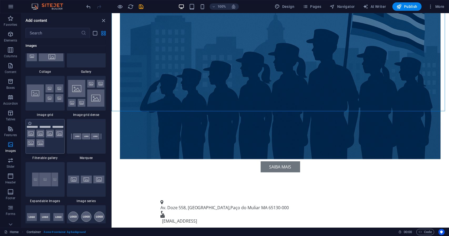
click at [52, 138] on img at bounding box center [45, 136] width 37 height 21
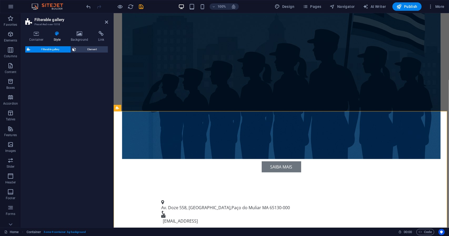
select select "rem"
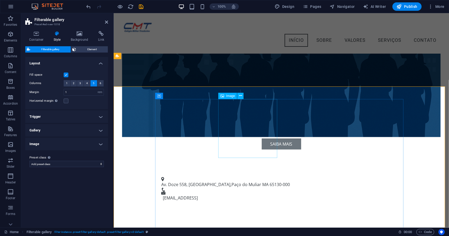
scroll to position [132, 0]
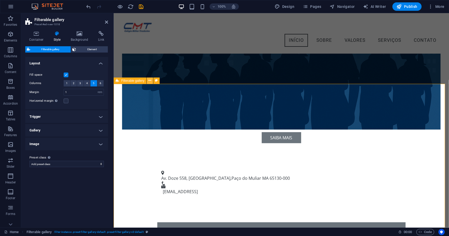
click at [151, 81] on icon at bounding box center [150, 81] width 3 height 6
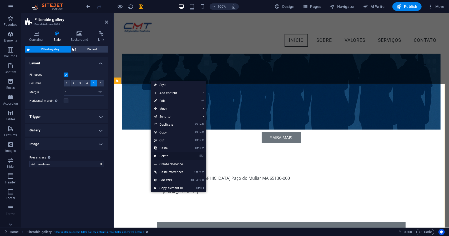
click at [165, 156] on link "⌦ Delete" at bounding box center [169, 156] width 36 height 8
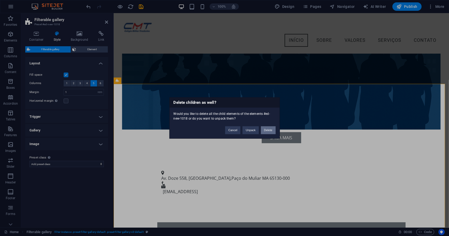
click at [268, 132] on button "Delete" at bounding box center [268, 131] width 15 height 8
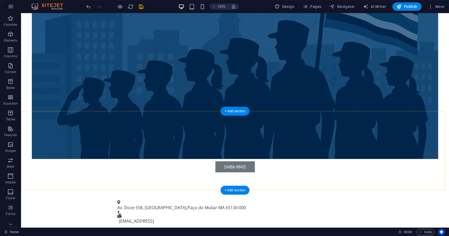
click at [231, 111] on div "+ Add section" at bounding box center [235, 111] width 29 height 9
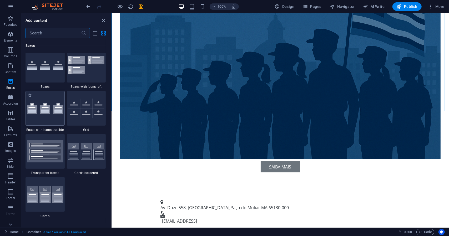
scroll to position [1500, 0]
click at [49, 99] on div at bounding box center [45, 109] width 39 height 35
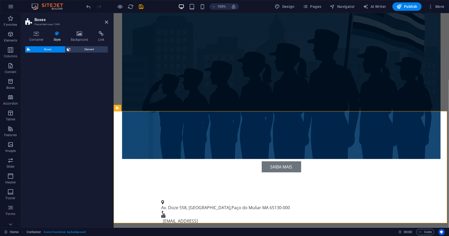
select select "rem"
select select "preset-boxes-v3-icons-outside"
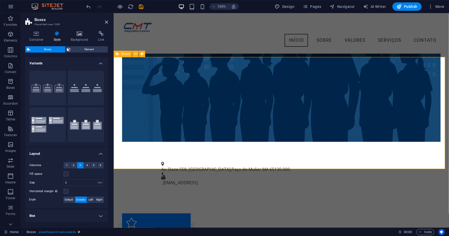
scroll to position [157, 0]
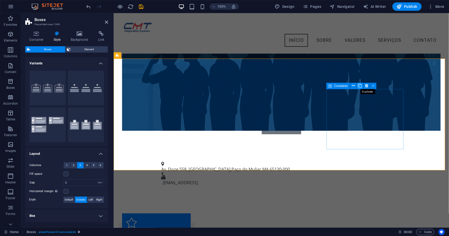
click at [360, 86] on icon at bounding box center [360, 86] width 4 height 6
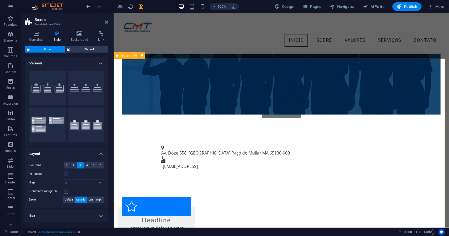
click at [136, 55] on icon at bounding box center [135, 56] width 3 height 6
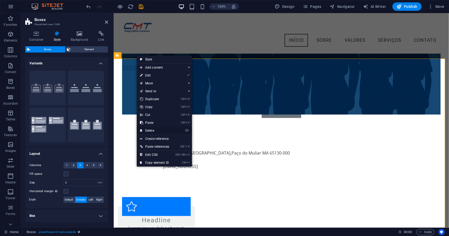
click at [151, 130] on link "⌦ Delete" at bounding box center [155, 131] width 36 height 8
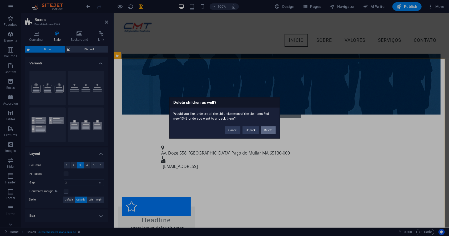
click at [265, 130] on button "Delete" at bounding box center [268, 131] width 15 height 8
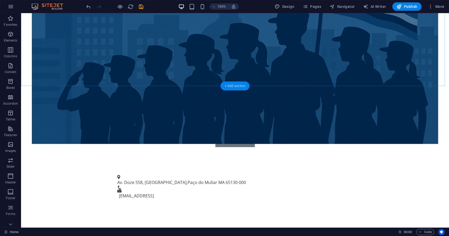
click at [237, 88] on div "+ Add section" at bounding box center [235, 86] width 29 height 9
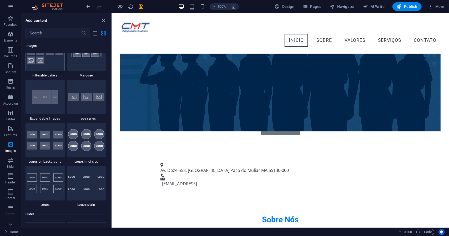
scroll to position [2842, 0]
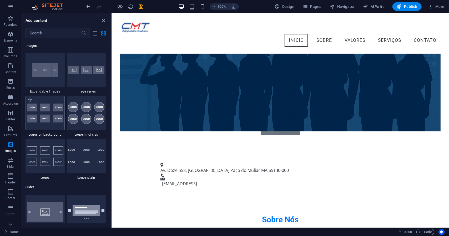
click at [44, 108] on img at bounding box center [45, 113] width 37 height 19
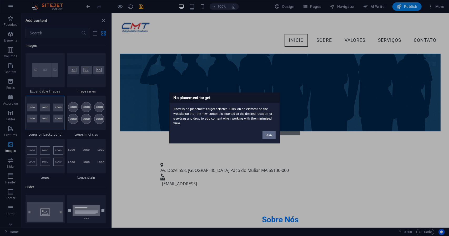
click at [271, 133] on button "Okay" at bounding box center [269, 135] width 13 height 8
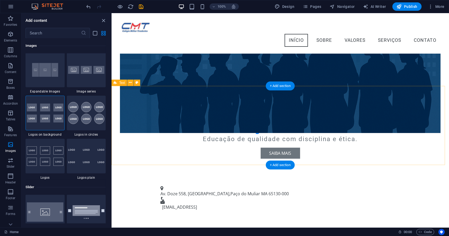
scroll to position [77, 0]
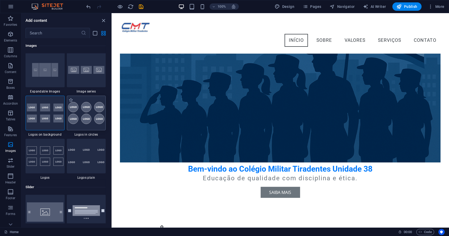
click at [82, 116] on img at bounding box center [86, 113] width 37 height 22
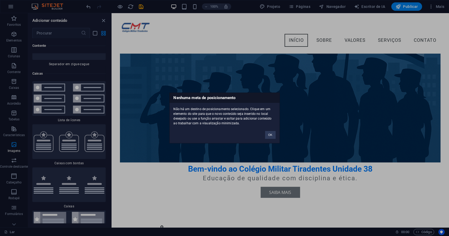
scroll to position [5552, 0]
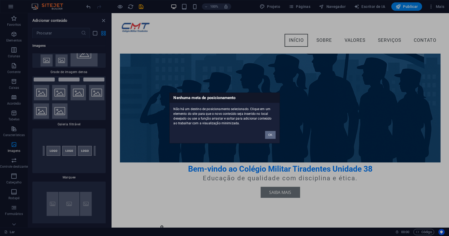
click at [273, 134] on button "OK" at bounding box center [270, 135] width 11 height 8
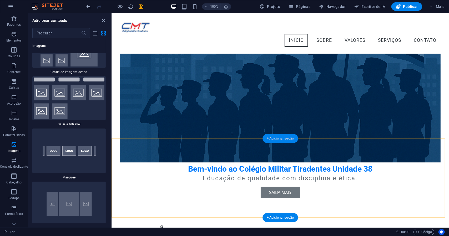
click at [285, 140] on font "+ Adicionar seção" at bounding box center [280, 139] width 27 height 4
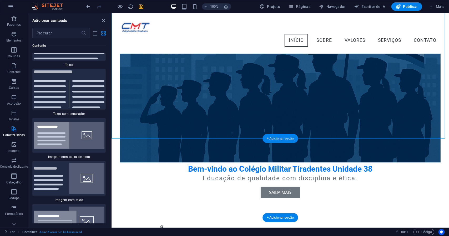
scroll to position [1758, 0]
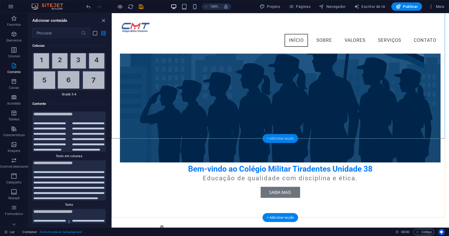
click at [282, 139] on font "+ Adicionar seção" at bounding box center [280, 139] width 27 height 4
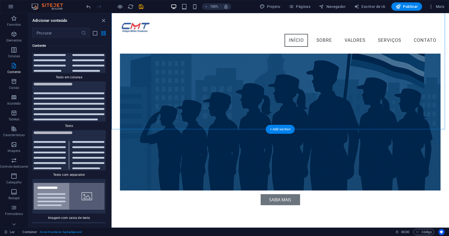
scroll to position [77, 0]
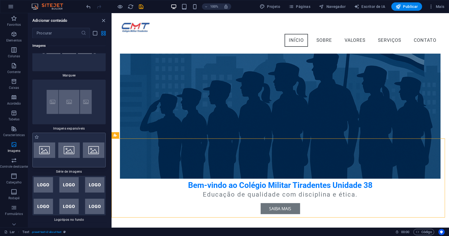
scroll to position [5679, 0]
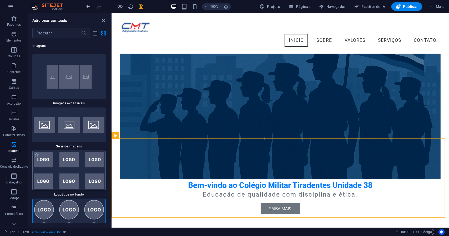
click at [67, 152] on img at bounding box center [69, 170] width 71 height 37
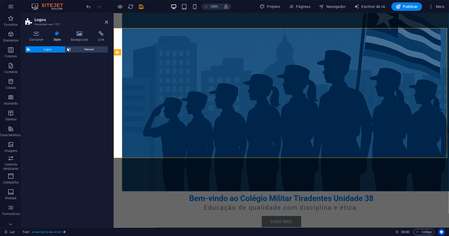
scroll to position [266, 0]
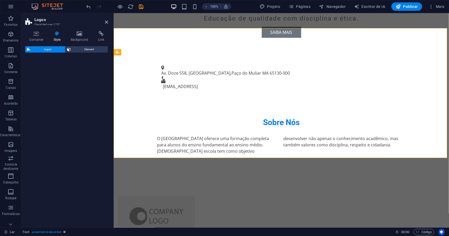
select select "rem"
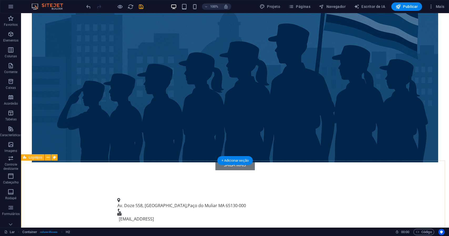
scroll to position [160, 0]
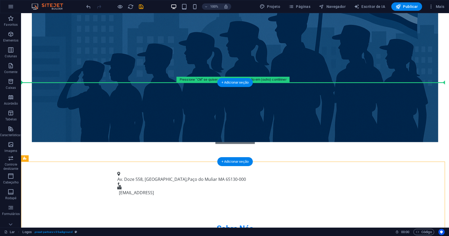
drag, startPoint x: 59, startPoint y: 172, endPoint x: 58, endPoint y: 102, distance: 70.8
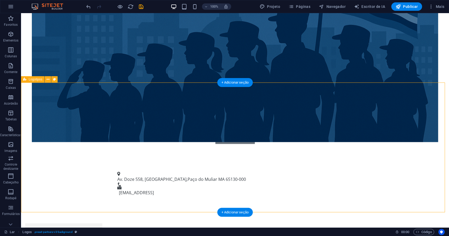
click at [237, 83] on font "+ Adicionar seção" at bounding box center [235, 83] width 27 height 4
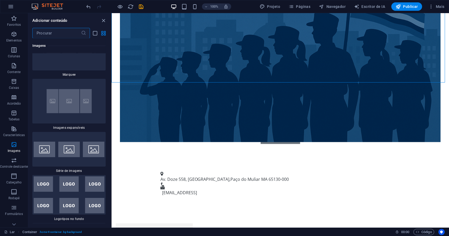
scroll to position [5653, 0]
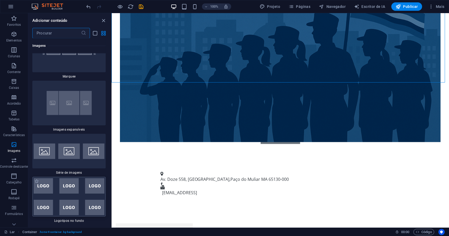
click at [85, 178] on img at bounding box center [69, 196] width 71 height 37
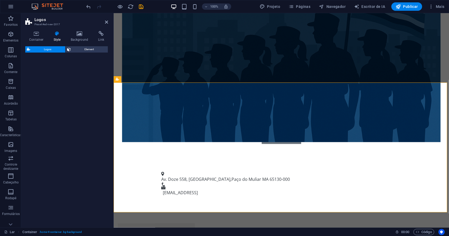
select select "rem"
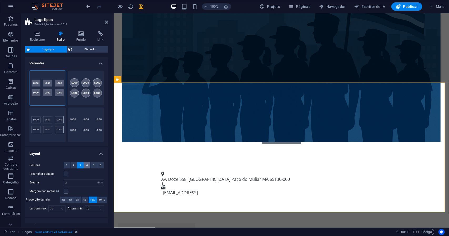
click at [87, 166] on button "4" at bounding box center [87, 165] width 7 height 6
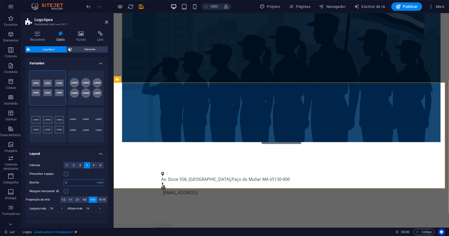
type textarea "2"
drag, startPoint x: 72, startPoint y: 183, endPoint x: 61, endPoint y: 182, distance: 11.1
click at [61, 182] on div "Brecha 2 px resto % vh vw" at bounding box center [66, 182] width 74 height 7
click at [85, 166] on button "4" at bounding box center [87, 165] width 7 height 6
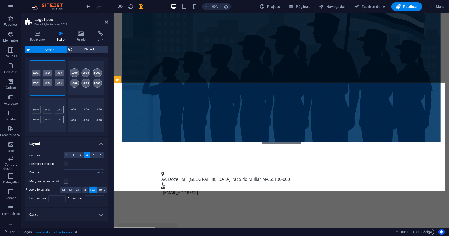
scroll to position [26, 0]
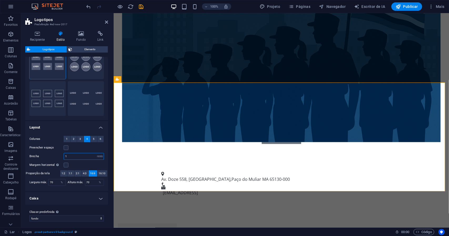
drag, startPoint x: 74, startPoint y: 157, endPoint x: 63, endPoint y: 156, distance: 10.8
click at [63, 156] on div "Brecha 1 px resto % vh vw" at bounding box center [66, 156] width 74 height 7
type input "2"
click at [83, 163] on div "Margem horizontal Somente se a "Largura do conteúdo" dos contêineres não estive…" at bounding box center [66, 165] width 74 height 6
click at [87, 138] on button "4" at bounding box center [87, 139] width 7 height 6
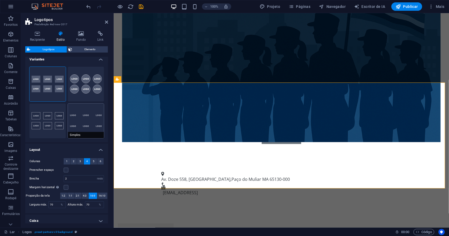
scroll to position [2, 0]
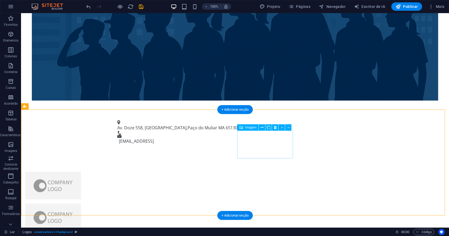
scroll to position [265, 0]
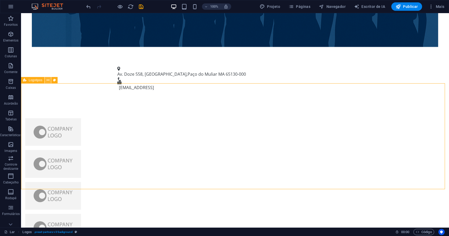
click at [48, 80] on icon at bounding box center [48, 81] width 3 height 6
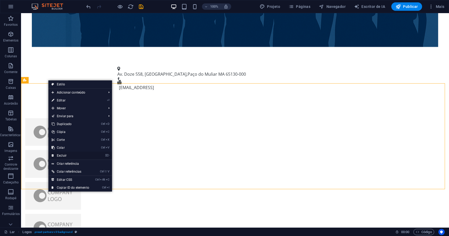
click at [64, 155] on font "Excluir" at bounding box center [62, 156] width 10 height 4
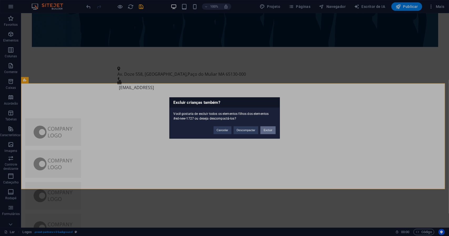
click at [270, 132] on font "Excluir" at bounding box center [268, 130] width 9 height 3
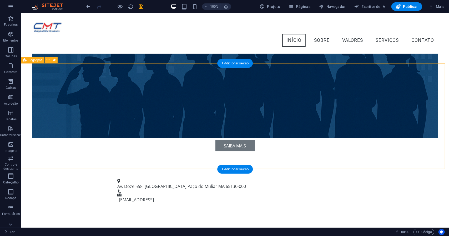
scroll to position [132, 0]
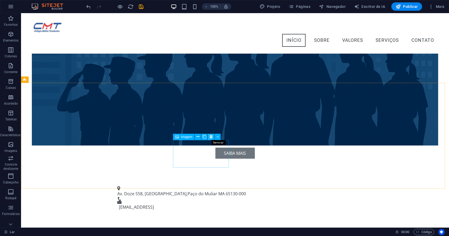
click at [212, 138] on icon at bounding box center [211, 137] width 3 height 6
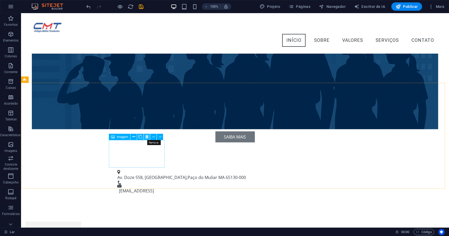
click at [147, 138] on icon at bounding box center [147, 137] width 3 height 6
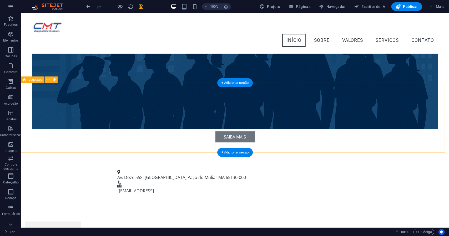
click at [81, 222] on figure at bounding box center [53, 236] width 56 height 28
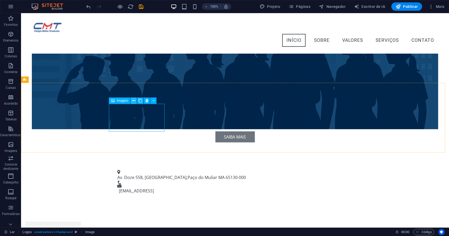
click at [134, 100] on icon at bounding box center [133, 101] width 3 height 6
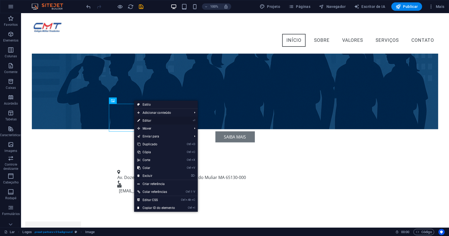
click at [146, 121] on font "Editar" at bounding box center [147, 121] width 9 height 4
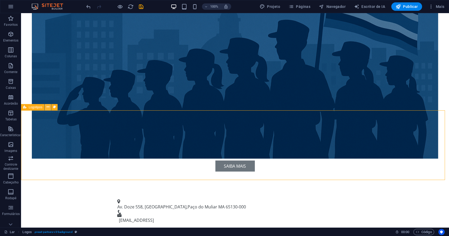
click at [47, 107] on icon at bounding box center [48, 107] width 3 height 6
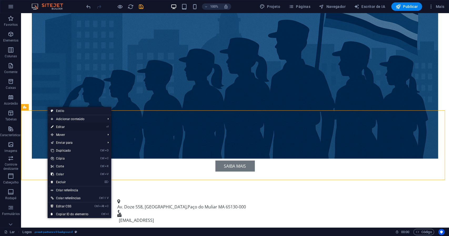
click at [63, 126] on font "Editar" at bounding box center [60, 127] width 9 height 4
select select "rem"
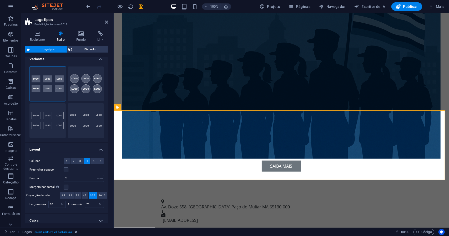
scroll to position [0, 0]
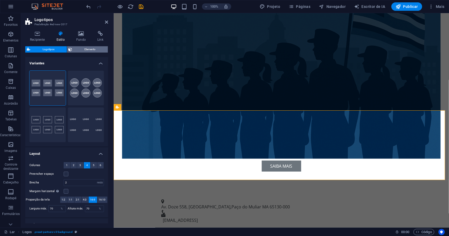
click at [92, 50] on font "Elemento" at bounding box center [89, 49] width 11 height 3
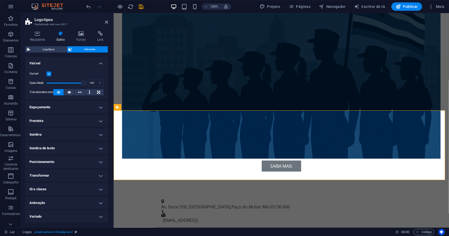
click at [35, 63] on font "Visível" at bounding box center [34, 63] width 11 height 4
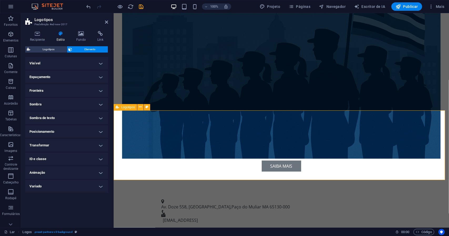
click at [140, 108] on icon at bounding box center [140, 107] width 3 height 6
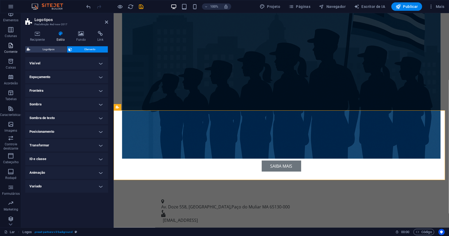
scroll to position [22, 0]
click at [13, 159] on font "Cabeçalho" at bounding box center [11, 161] width 16 height 4
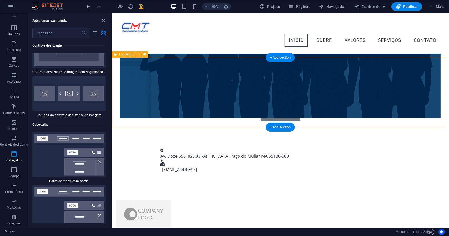
scroll to position [158, 0]
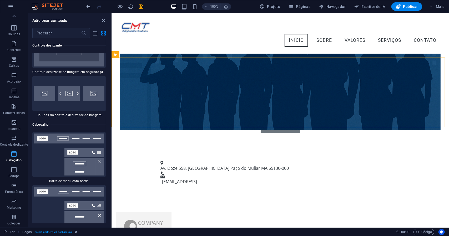
click at [18, 157] on span "Cabeçalho" at bounding box center [14, 157] width 28 height 13
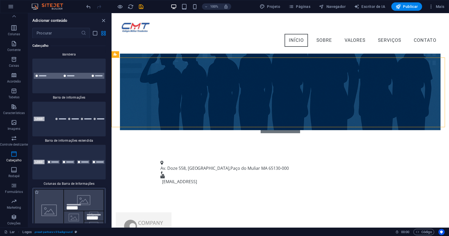
scroll to position [6866, 0]
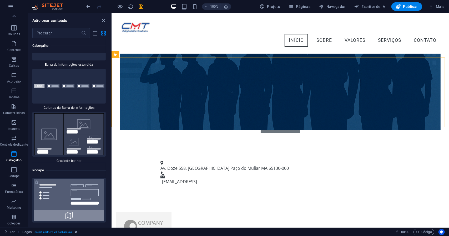
scroll to position [6919, 0]
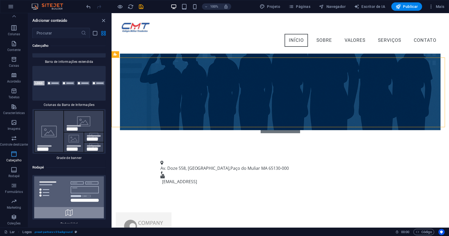
click at [15, 159] on font "Cabeçalho" at bounding box center [14, 161] width 16 height 4
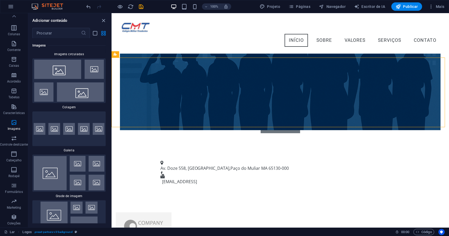
scroll to position [5366, 0]
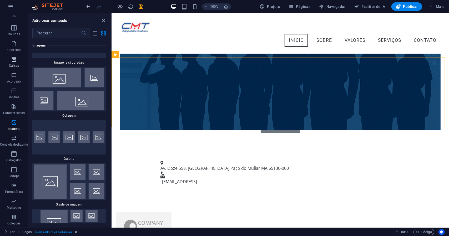
click at [14, 63] on span "Caixas" at bounding box center [14, 62] width 28 height 13
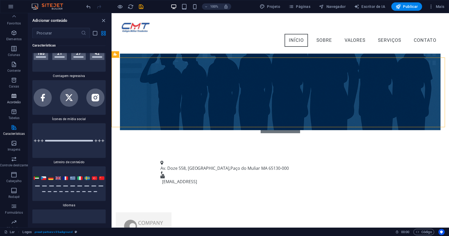
scroll to position [0, 0]
click at [18, 38] on span "Elementos" at bounding box center [14, 37] width 28 height 13
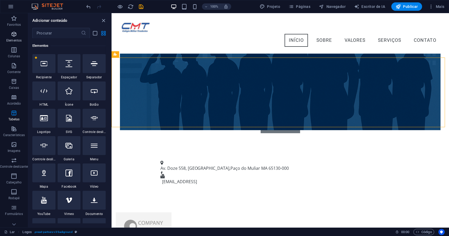
scroll to position [99, 0]
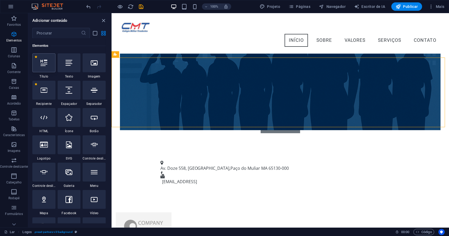
click at [42, 63] on icon at bounding box center [44, 62] width 7 height 7
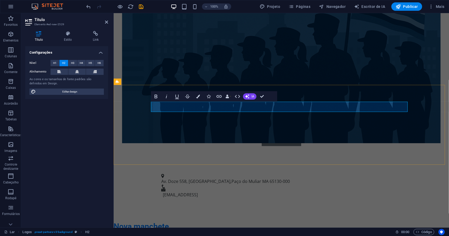
click at [220, 221] on h2 "Nova manchete" at bounding box center [241, 226] width 257 height 10
drag, startPoint x: 217, startPoint y: 108, endPoint x: 147, endPoint y: 106, distance: 70.0
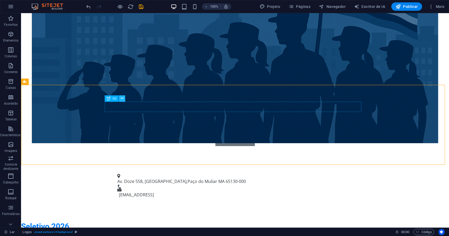
click at [121, 98] on icon at bounding box center [122, 99] width 3 height 6
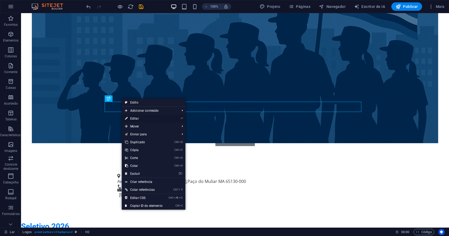
click at [133, 116] on link "⏎ Editar" at bounding box center [144, 119] width 44 height 8
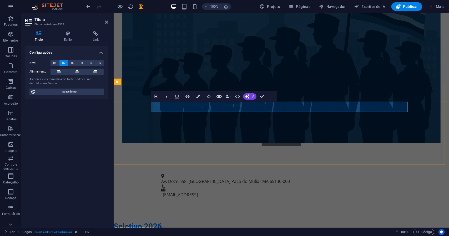
click at [212, 221] on h2 "Seletivo 2026" at bounding box center [241, 226] width 257 height 10
click at [81, 72] on button at bounding box center [77, 72] width 18 height 6
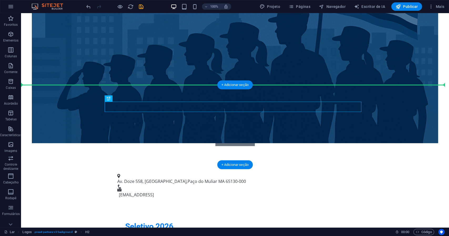
drag, startPoint x: 266, startPoint y: 105, endPoint x: 266, endPoint y: 97, distance: 8.5
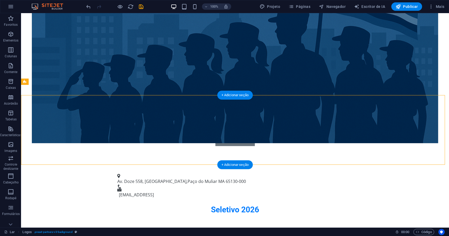
click at [157, 205] on div "Seletivo 2026" at bounding box center [235, 210] width 428 height 10
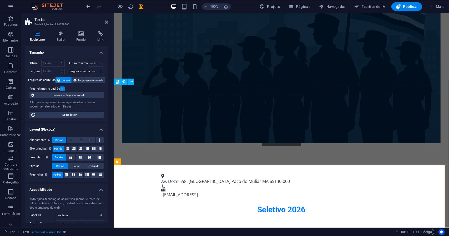
click at [284, 205] on div "Seletivo 2026" at bounding box center [281, 210] width 336 height 10
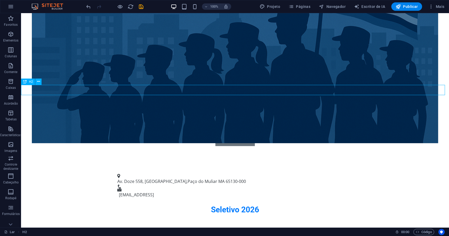
click at [284, 205] on div "Seletivo 2026" at bounding box center [235, 210] width 428 height 10
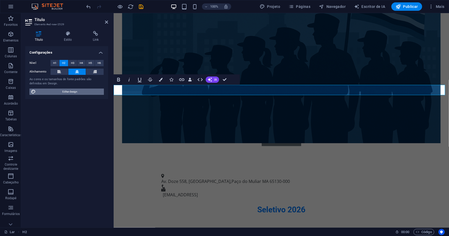
click at [76, 92] on font "Editar design" at bounding box center [69, 91] width 15 height 3
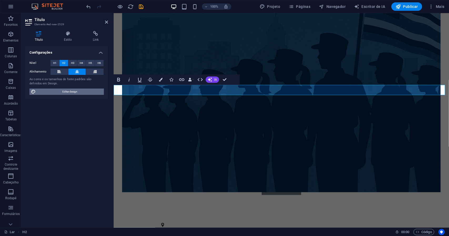
select select "px"
select select "200"
select select "px"
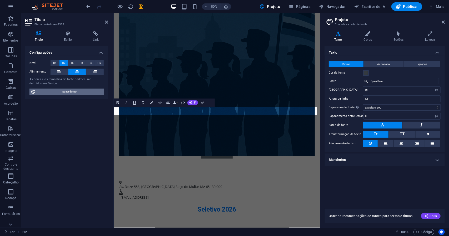
click at [76, 92] on font "Editar design" at bounding box center [69, 91] width 15 height 3
click at [71, 36] on icon at bounding box center [67, 33] width 27 height 5
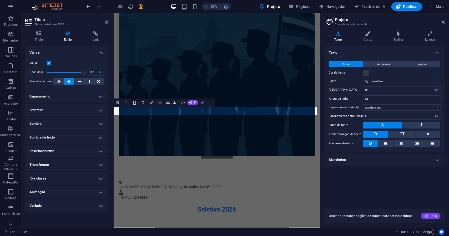
click at [100, 139] on h4 "Sombra de texto" at bounding box center [66, 137] width 83 height 13
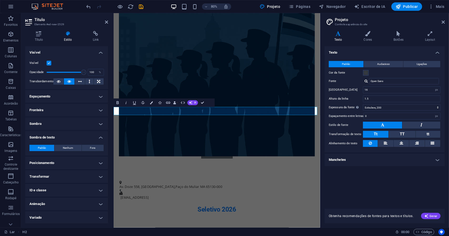
click at [98, 164] on h4 "Posicionamento" at bounding box center [66, 163] width 83 height 13
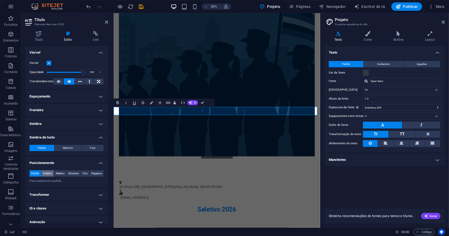
click at [52, 175] on font "Estático" at bounding box center [47, 173] width 9 height 3
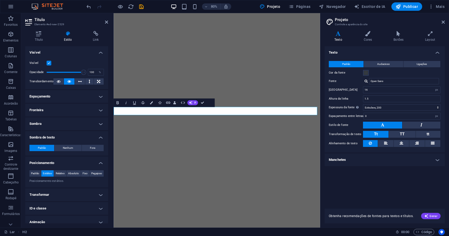
select select "px"
select select "200"
select select "px"
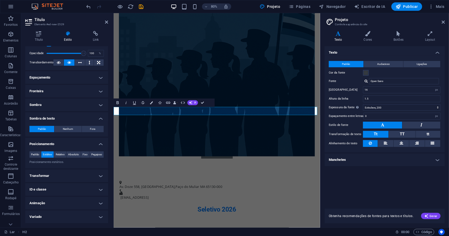
scroll to position [25, 0]
click at [100, 178] on h4 "Transformar" at bounding box center [66, 176] width 83 height 13
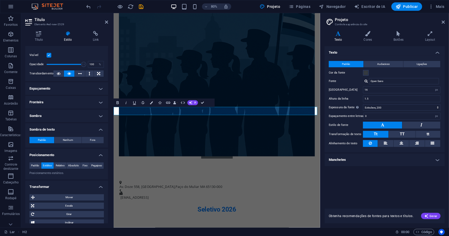
scroll to position [0, 0]
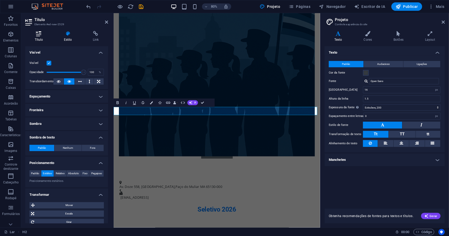
click at [42, 38] on font "Título" at bounding box center [39, 40] width 8 height 4
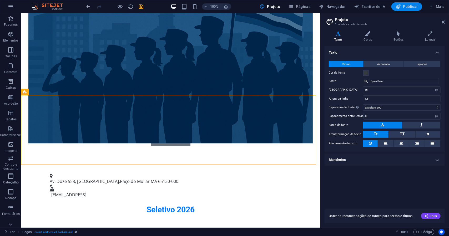
click at [413, 7] on font "Publicar" at bounding box center [410, 6] width 15 height 4
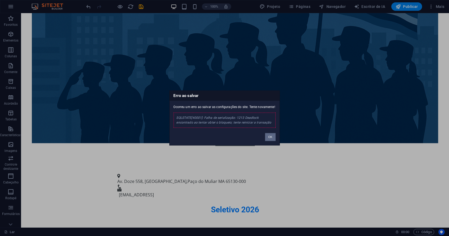
click at [269, 138] on font "OK" at bounding box center [270, 137] width 4 height 3
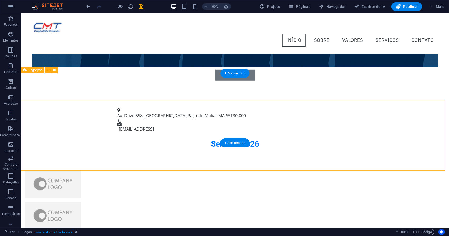
scroll to position [132, 0]
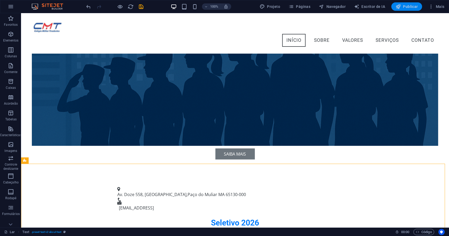
click at [407, 7] on font "Publicar" at bounding box center [410, 6] width 15 height 4
